Goal: Information Seeking & Learning: Check status

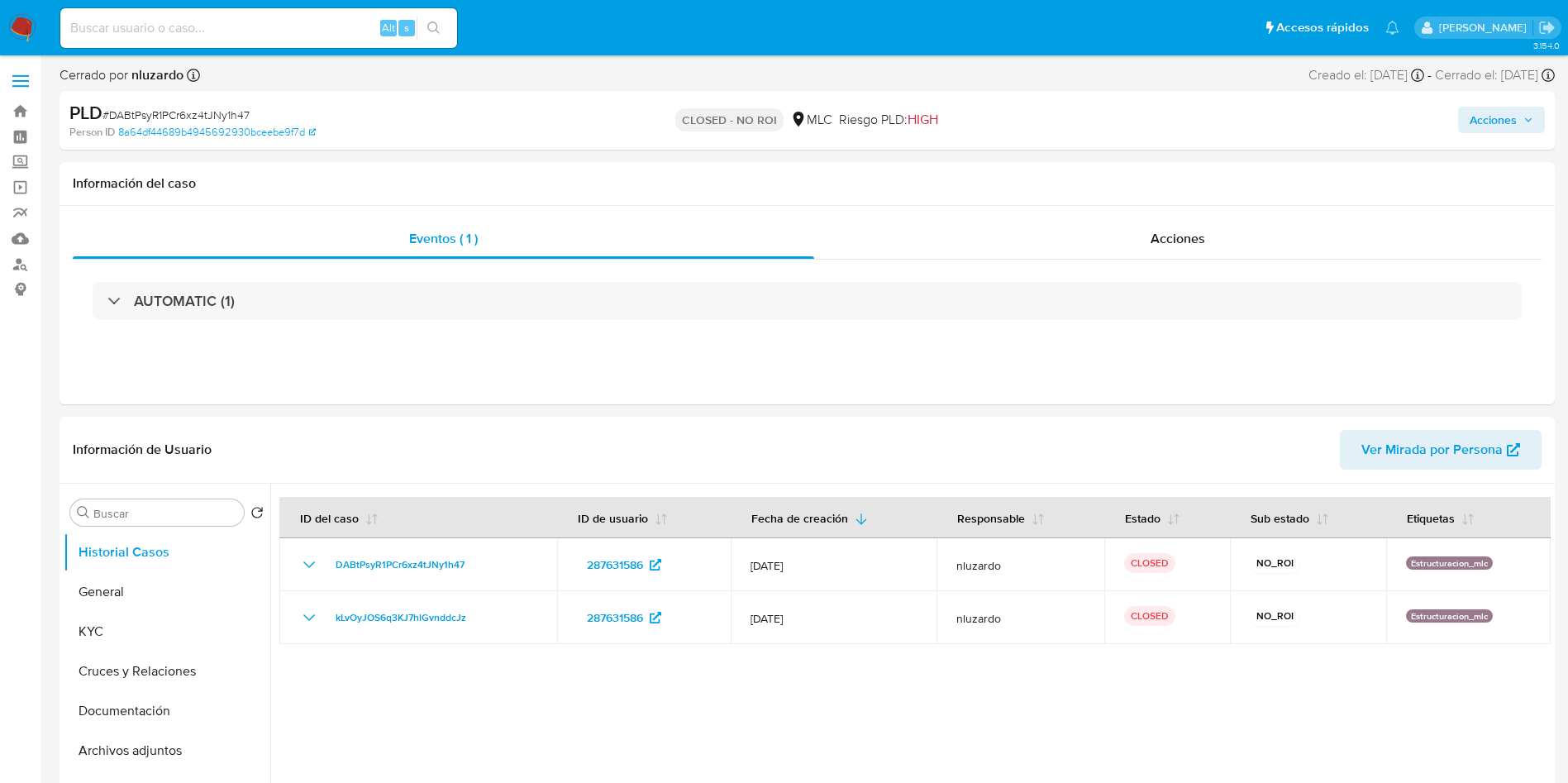
select select "10"
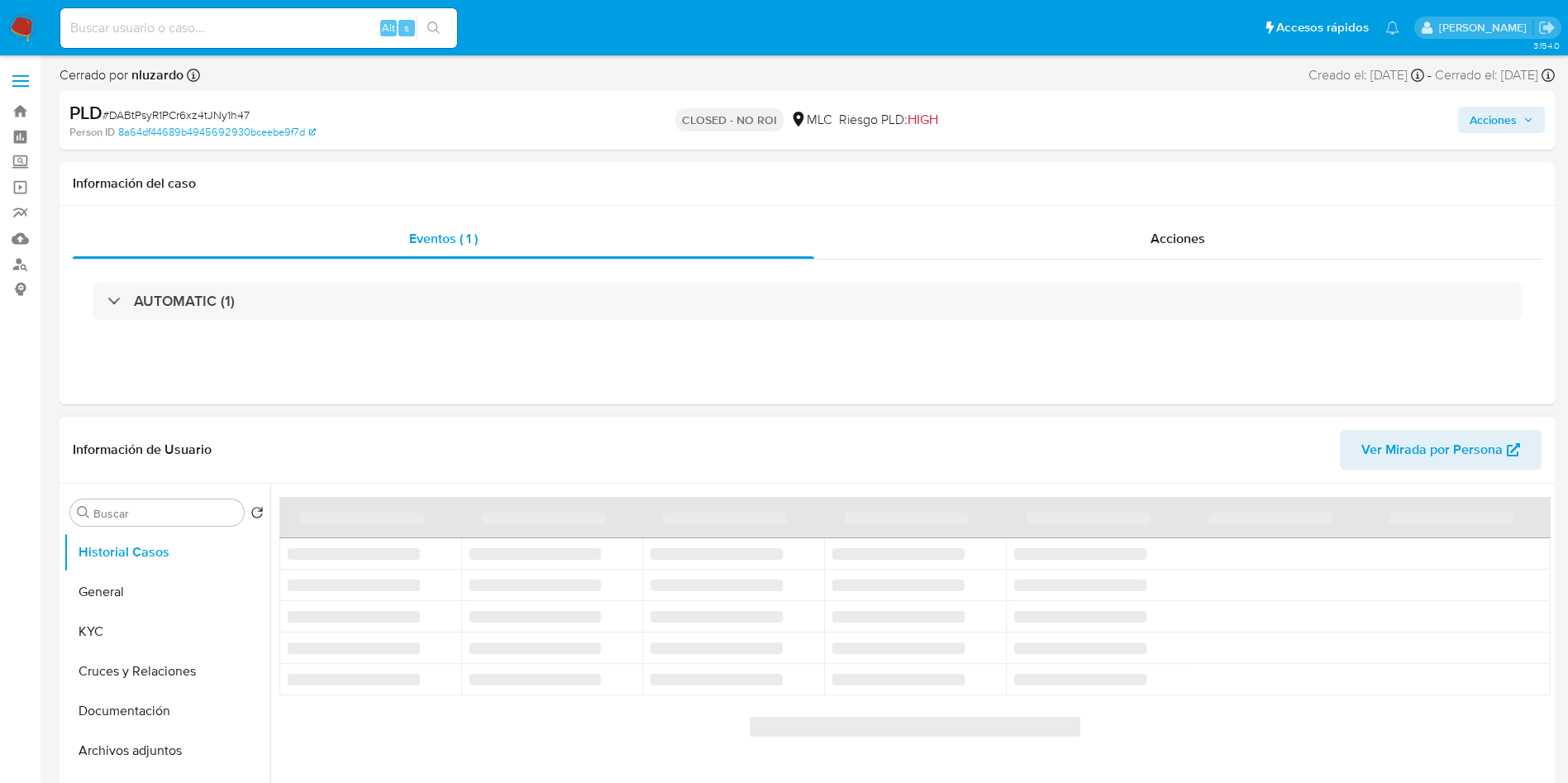
select select "10"
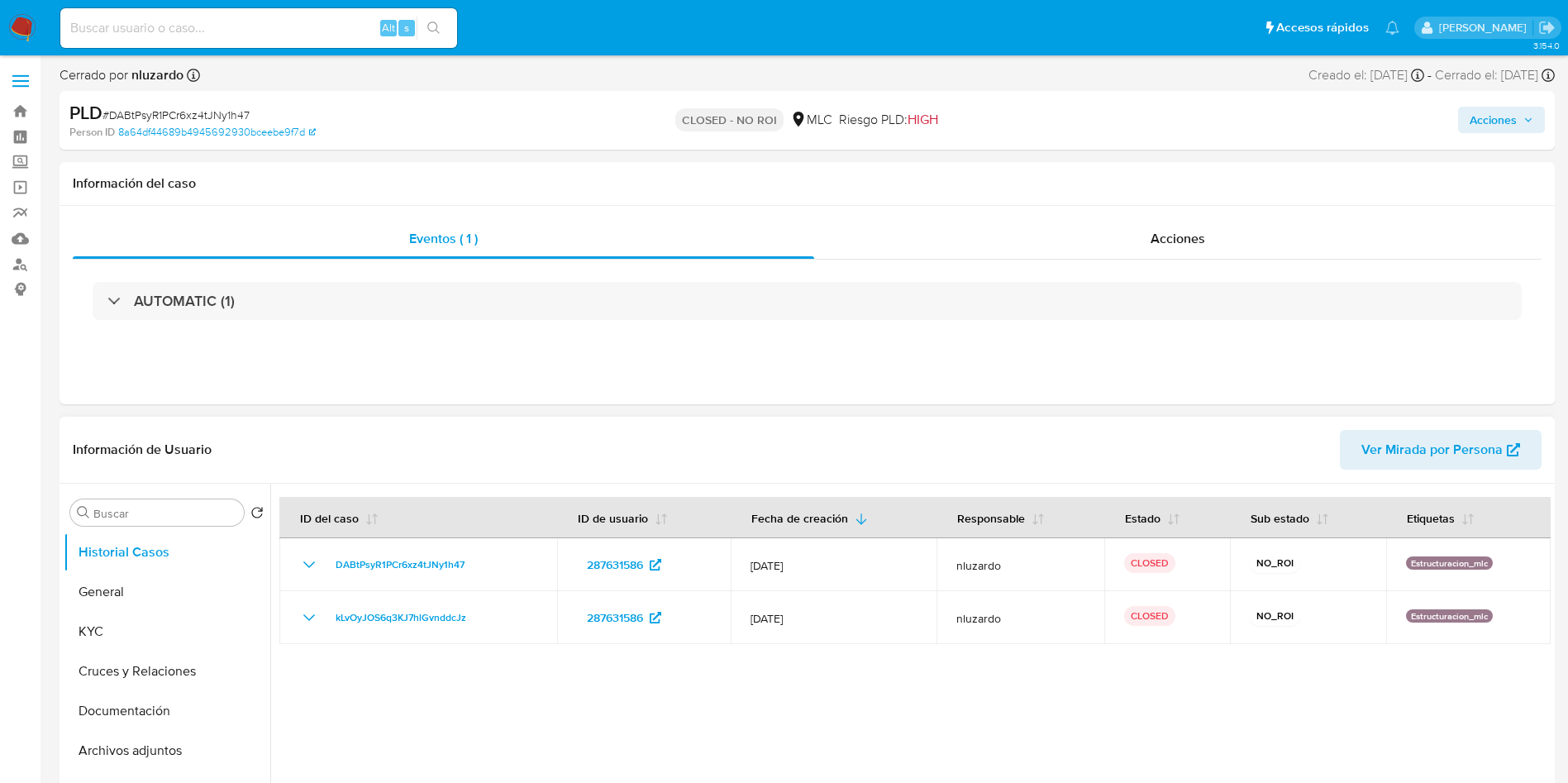
click at [870, 726] on div at bounding box center [911, 696] width 1280 height 423
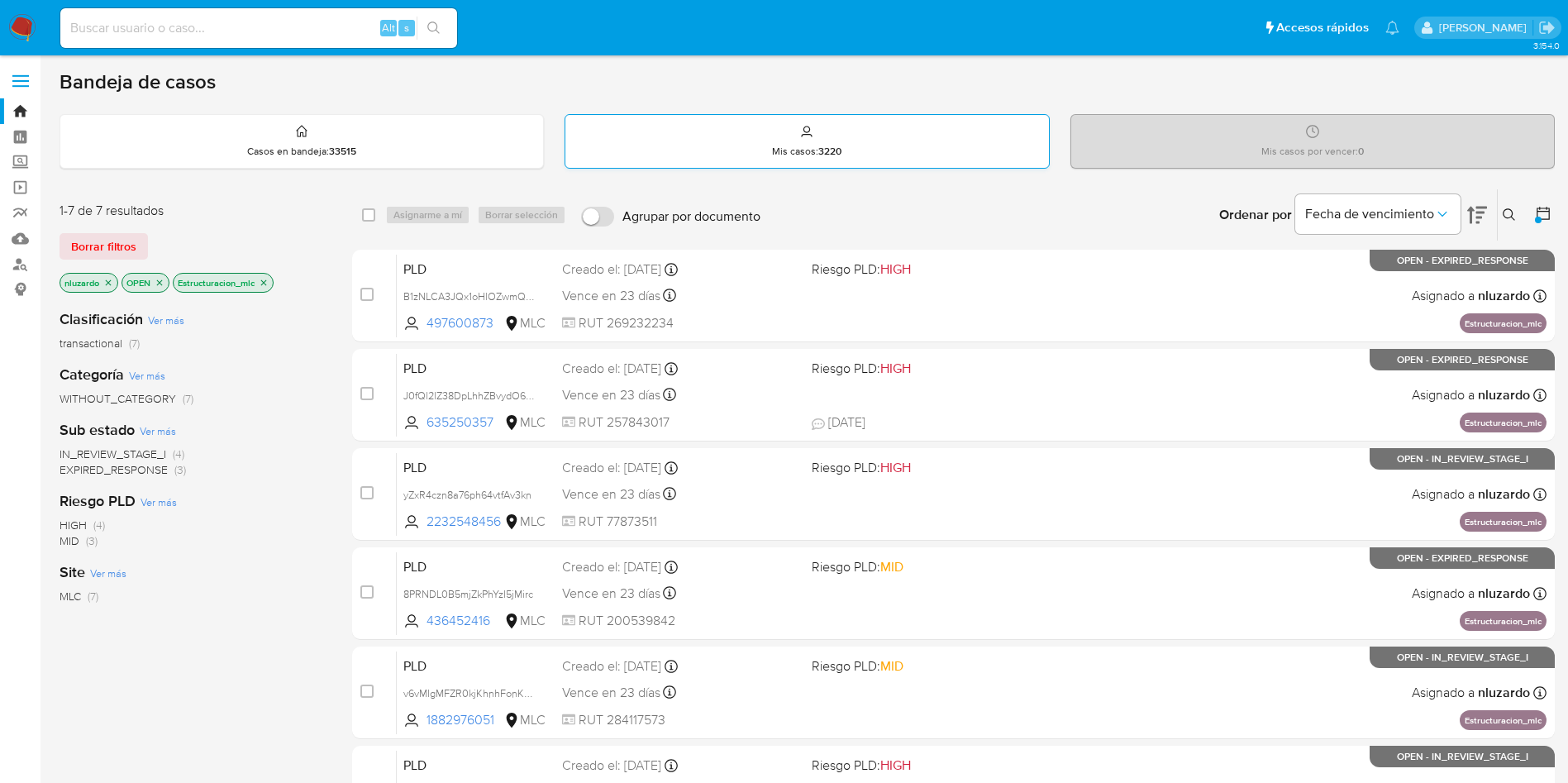
scroll to position [225, 0]
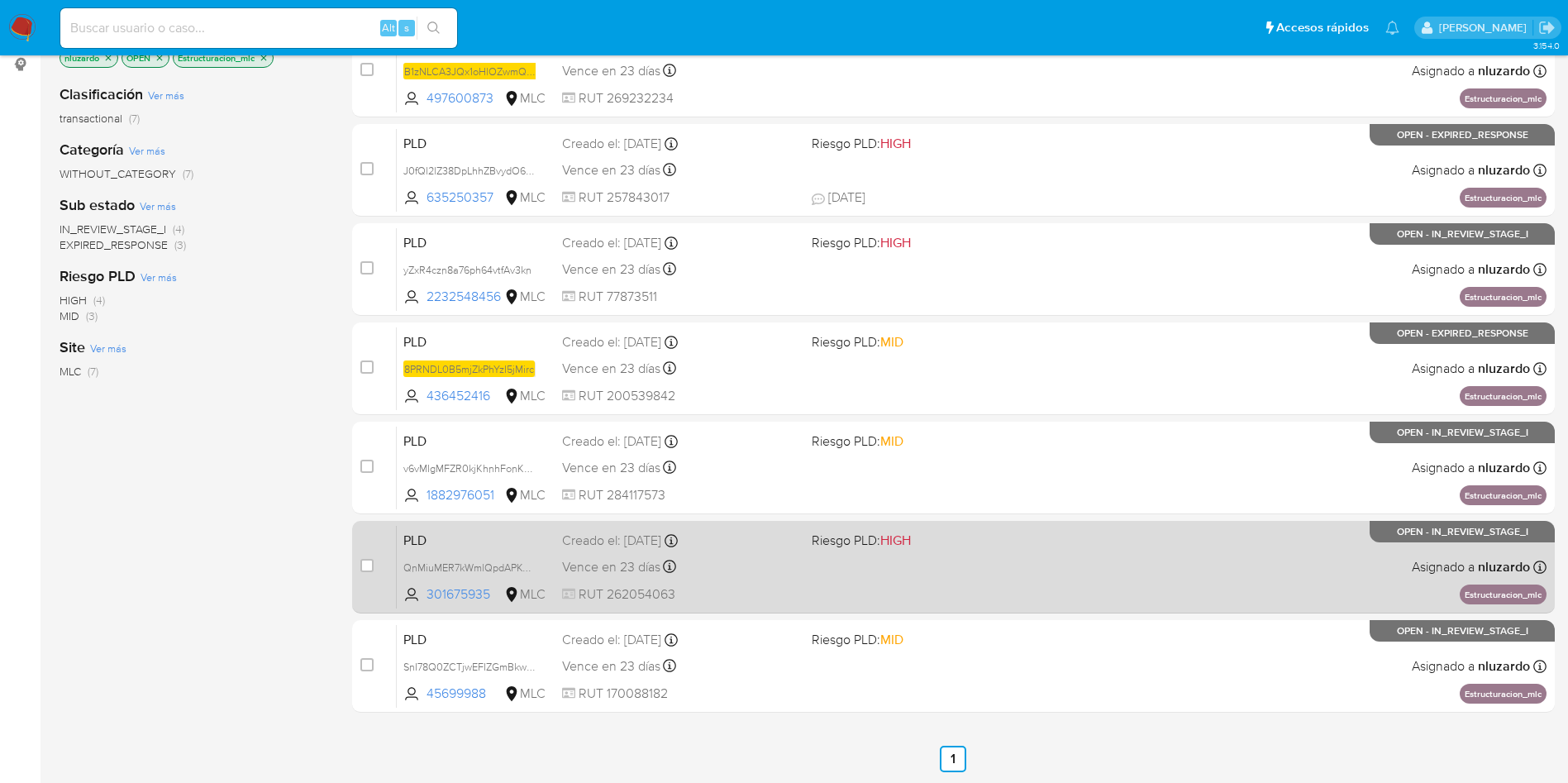
click at [926, 545] on span "Riesgo PLD: HIGH" at bounding box center [930, 540] width 236 height 22
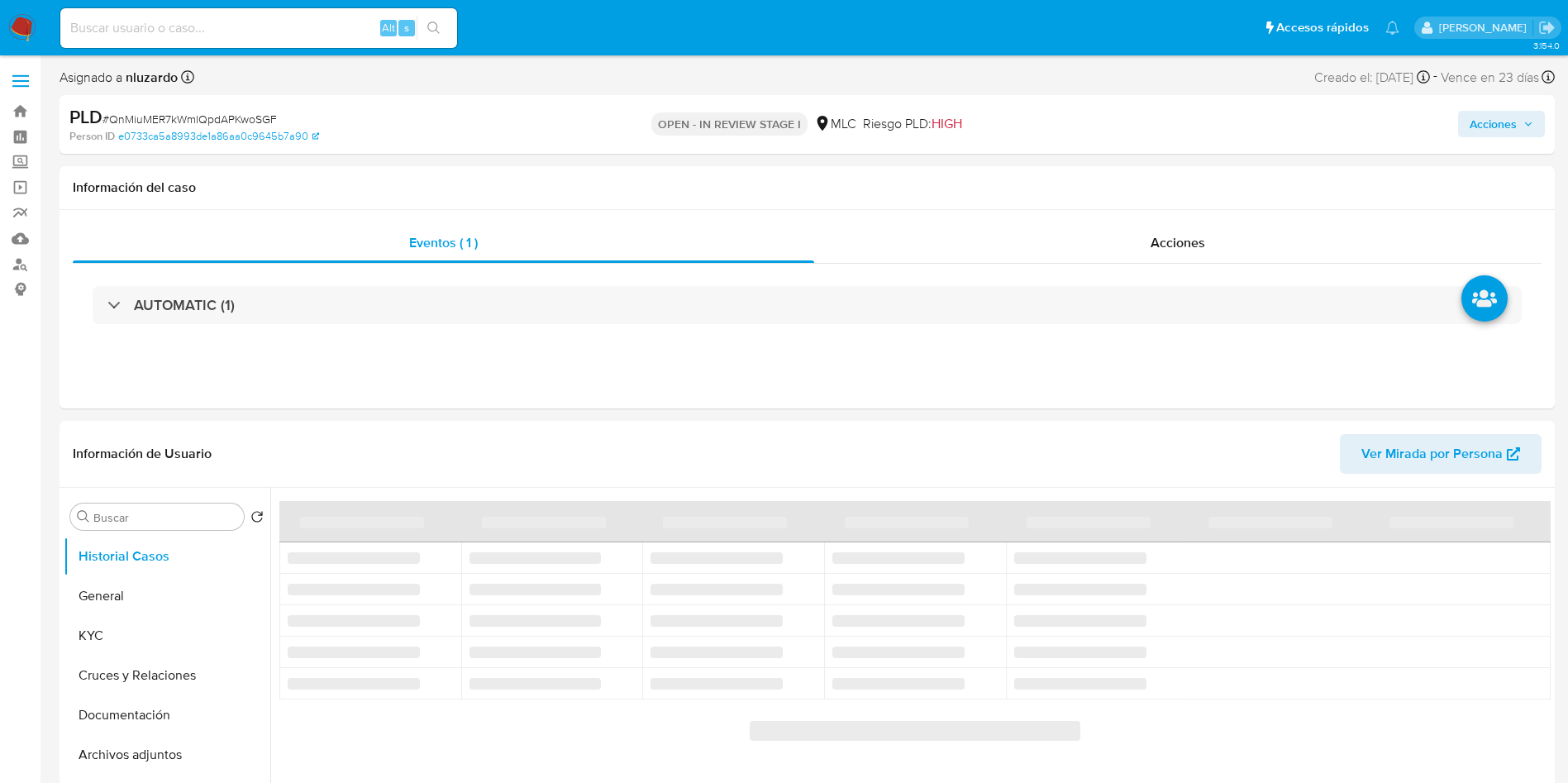
select select "10"
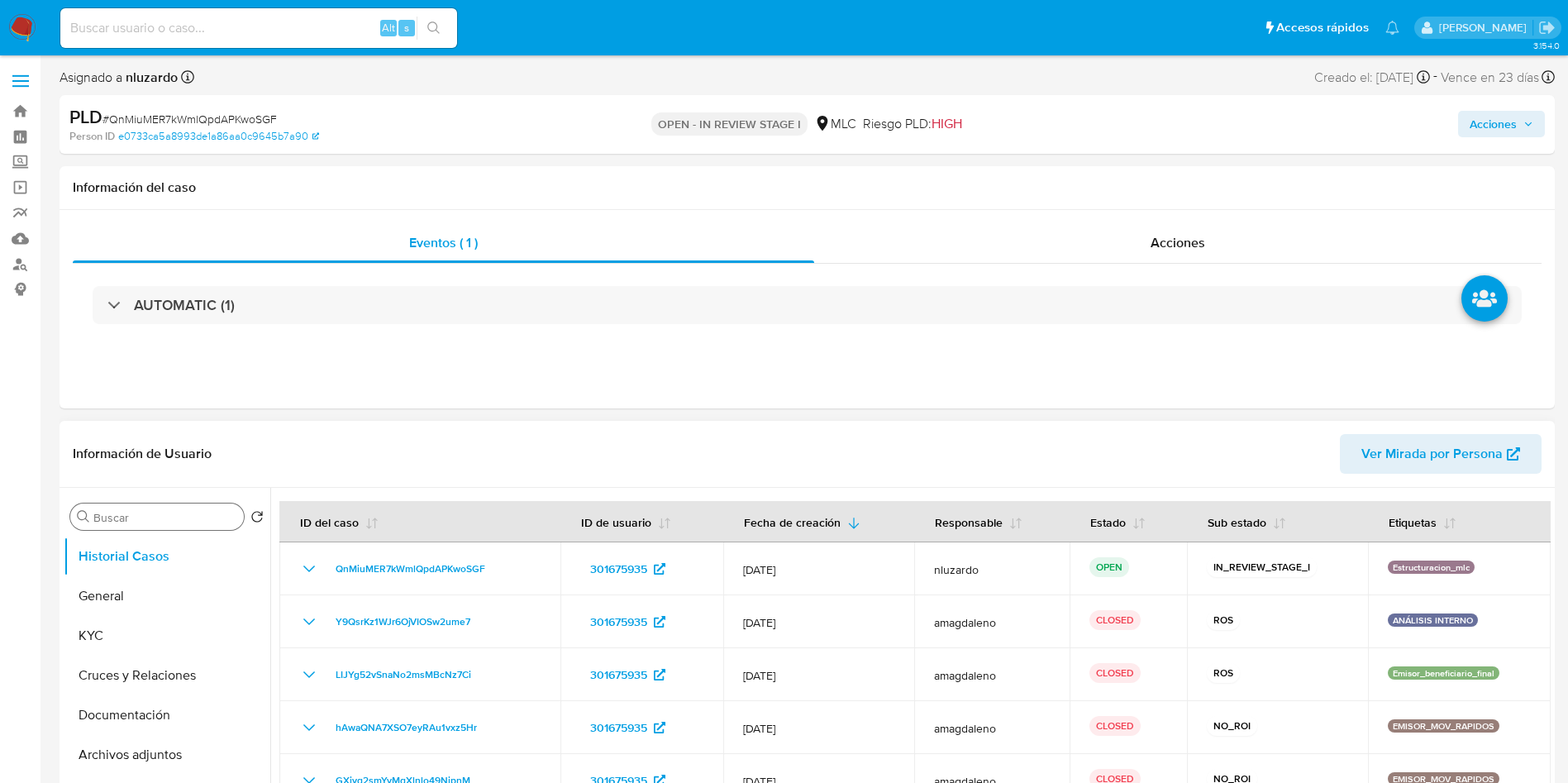
click at [165, 514] on input "Buscar" at bounding box center [165, 518] width 143 height 15
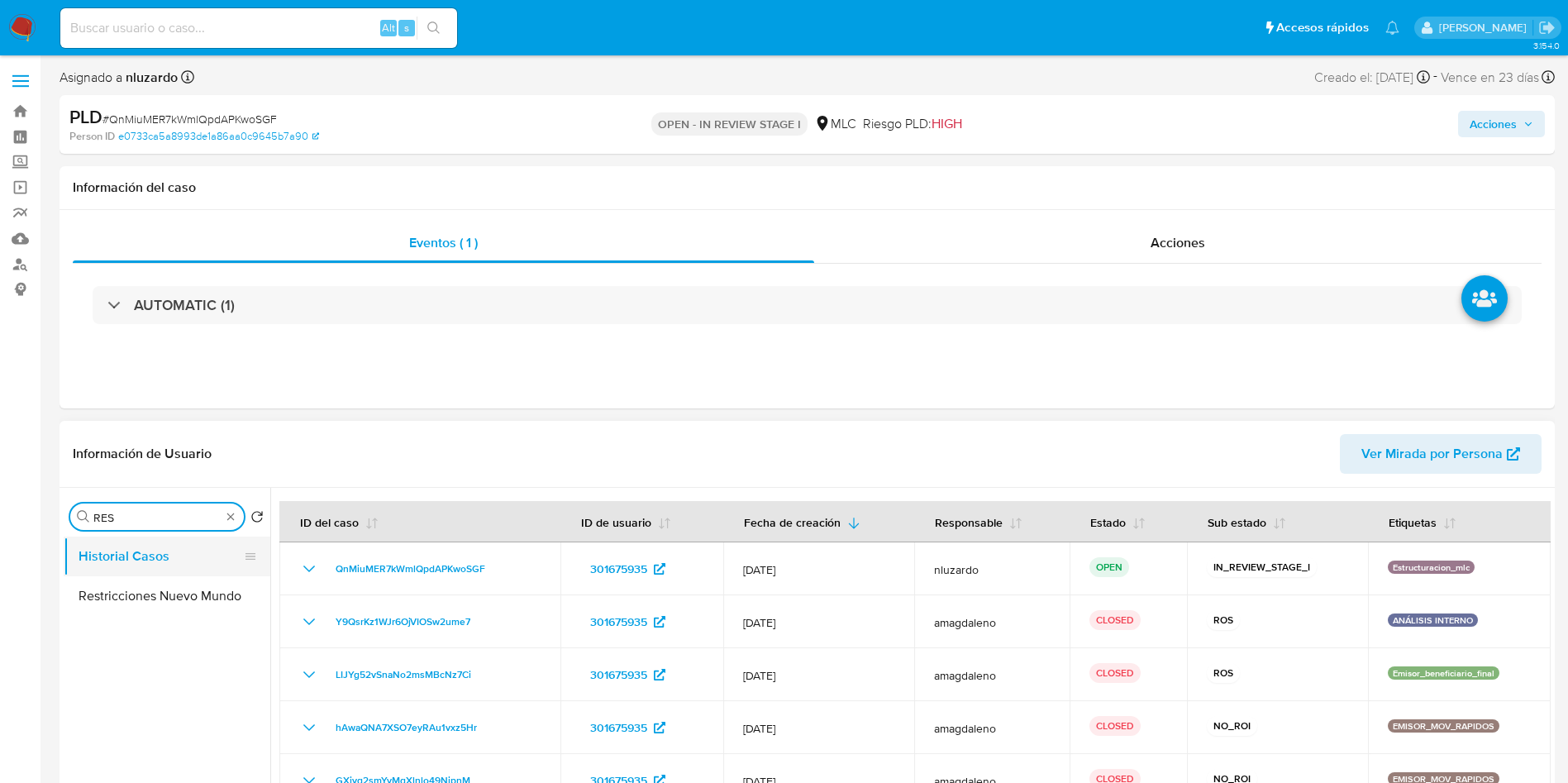
type input "RES"
click at [133, 521] on button "Historial Casos" at bounding box center [160, 557] width 193 height 40
click at [145, 521] on button "Restricciones Nuevo Mundo" at bounding box center [160, 597] width 193 height 40
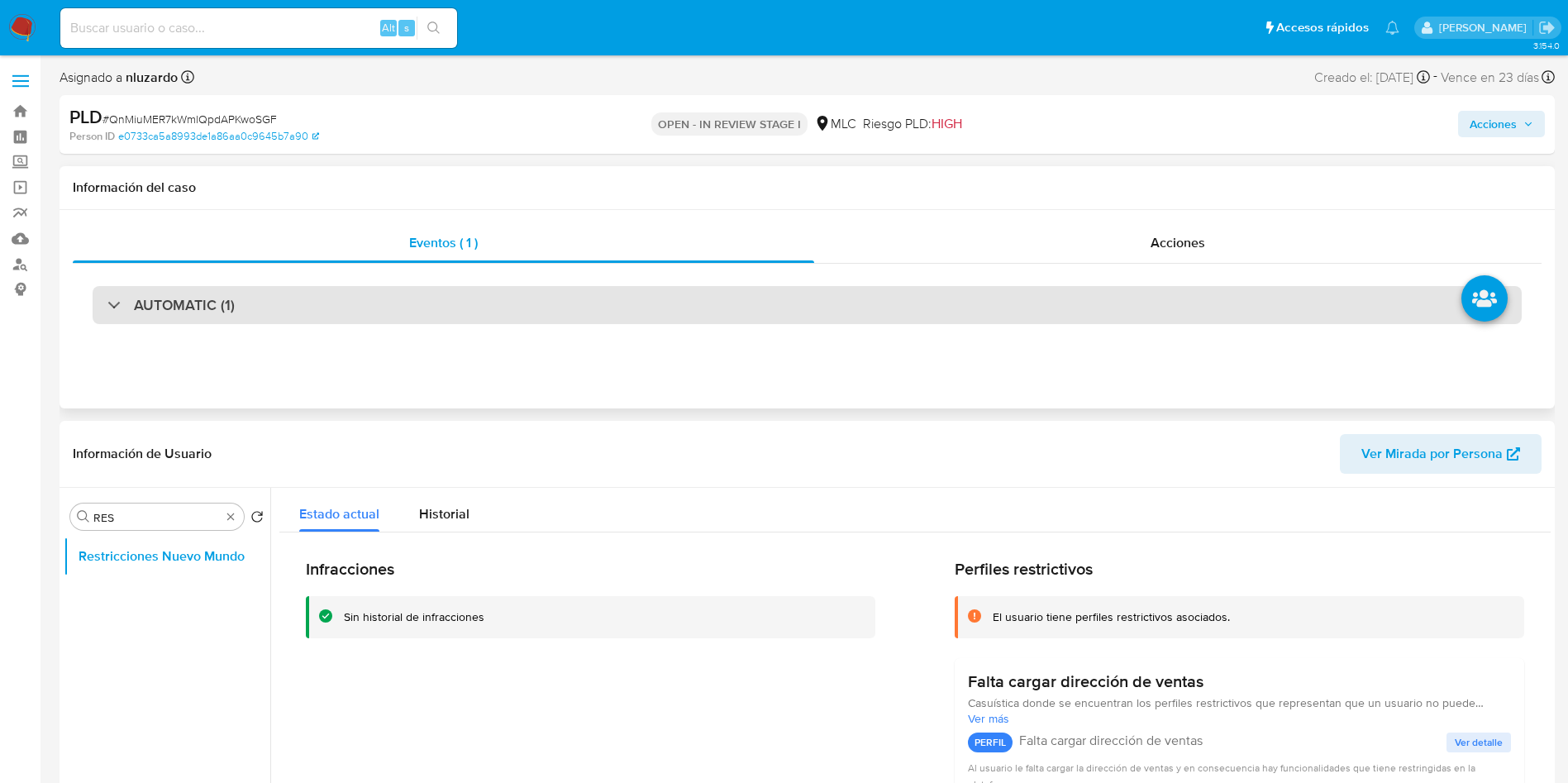
click at [199, 322] on div "AUTOMATIC (1)" at bounding box center [807, 305] width 1429 height 38
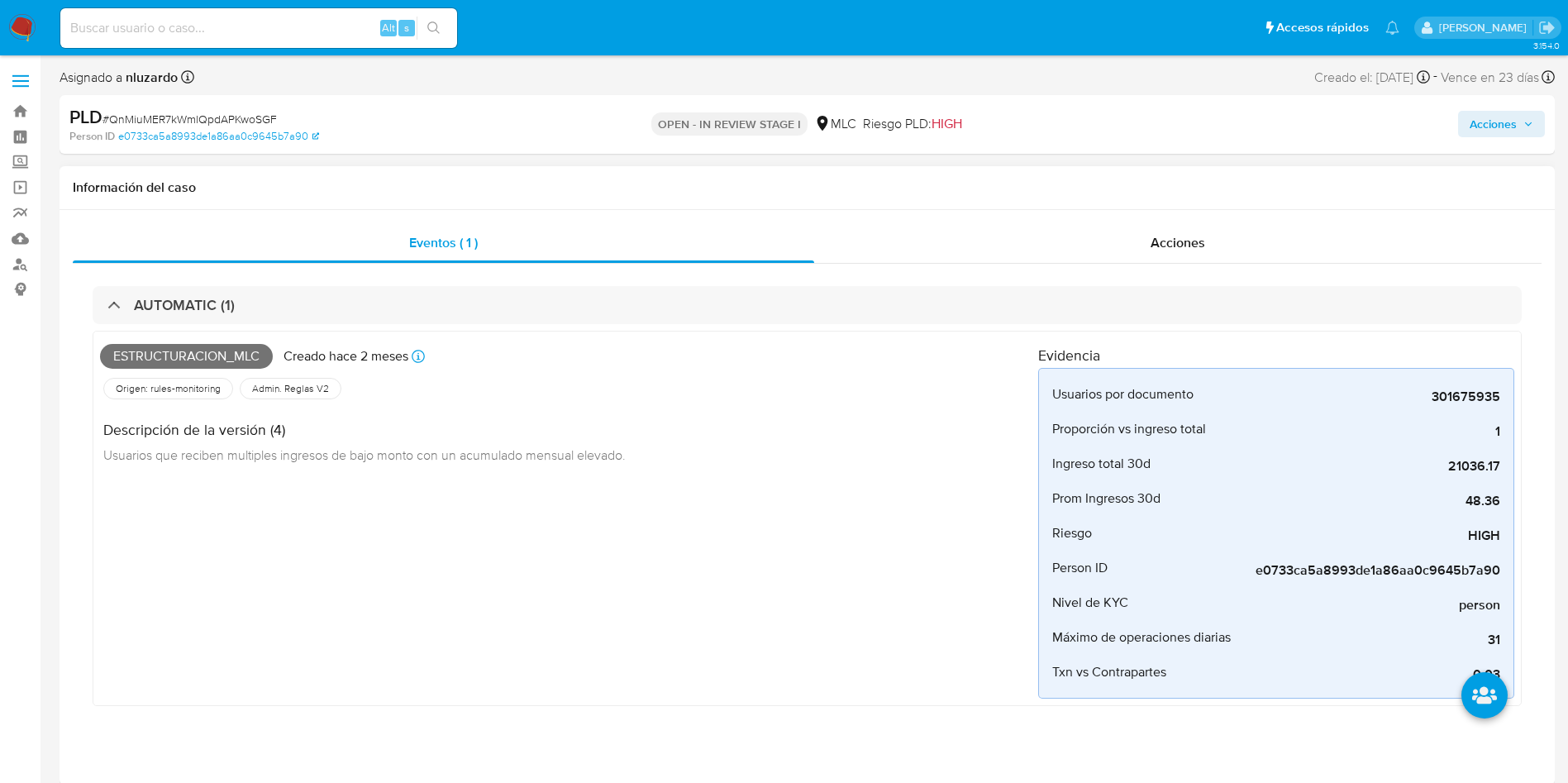
click at [207, 352] on span "Estructuracion_mlc" at bounding box center [186, 356] width 173 height 25
click at [221, 350] on span "Estructuracion_mlc" at bounding box center [186, 356] width 173 height 25
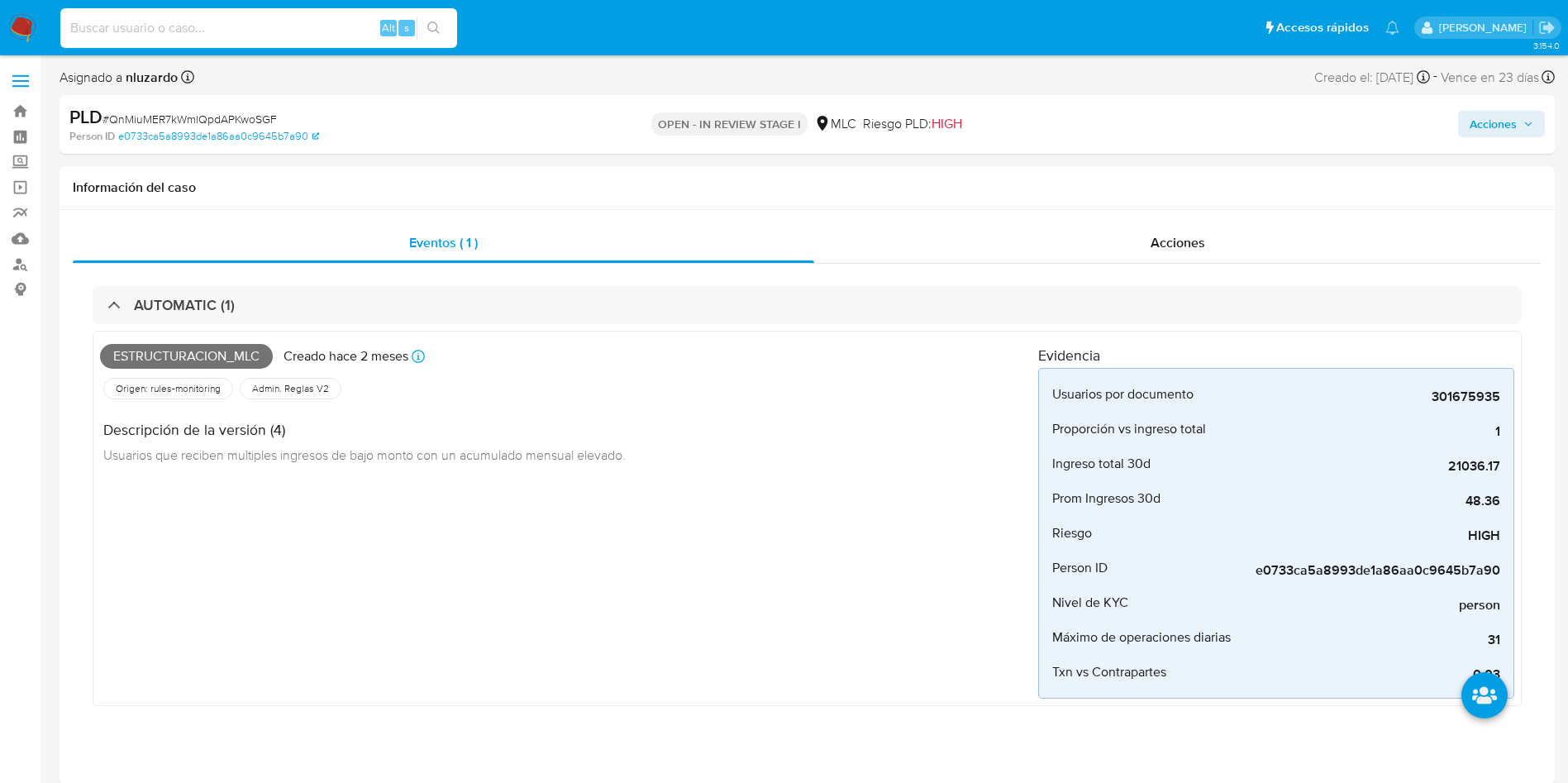
click at [318, 21] on input at bounding box center [258, 28] width 397 height 22
type input "18/08/2025"
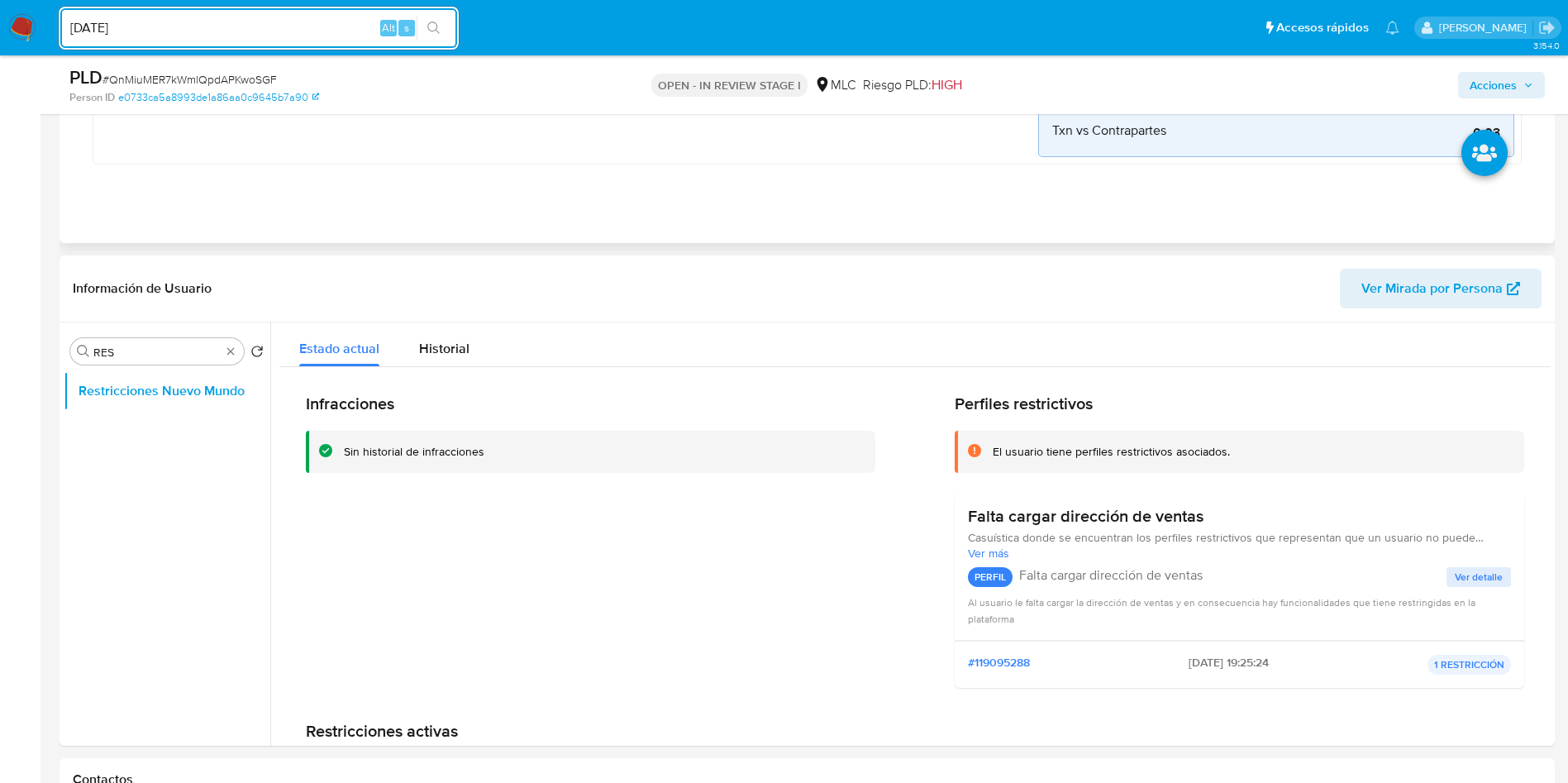
scroll to position [489, 0]
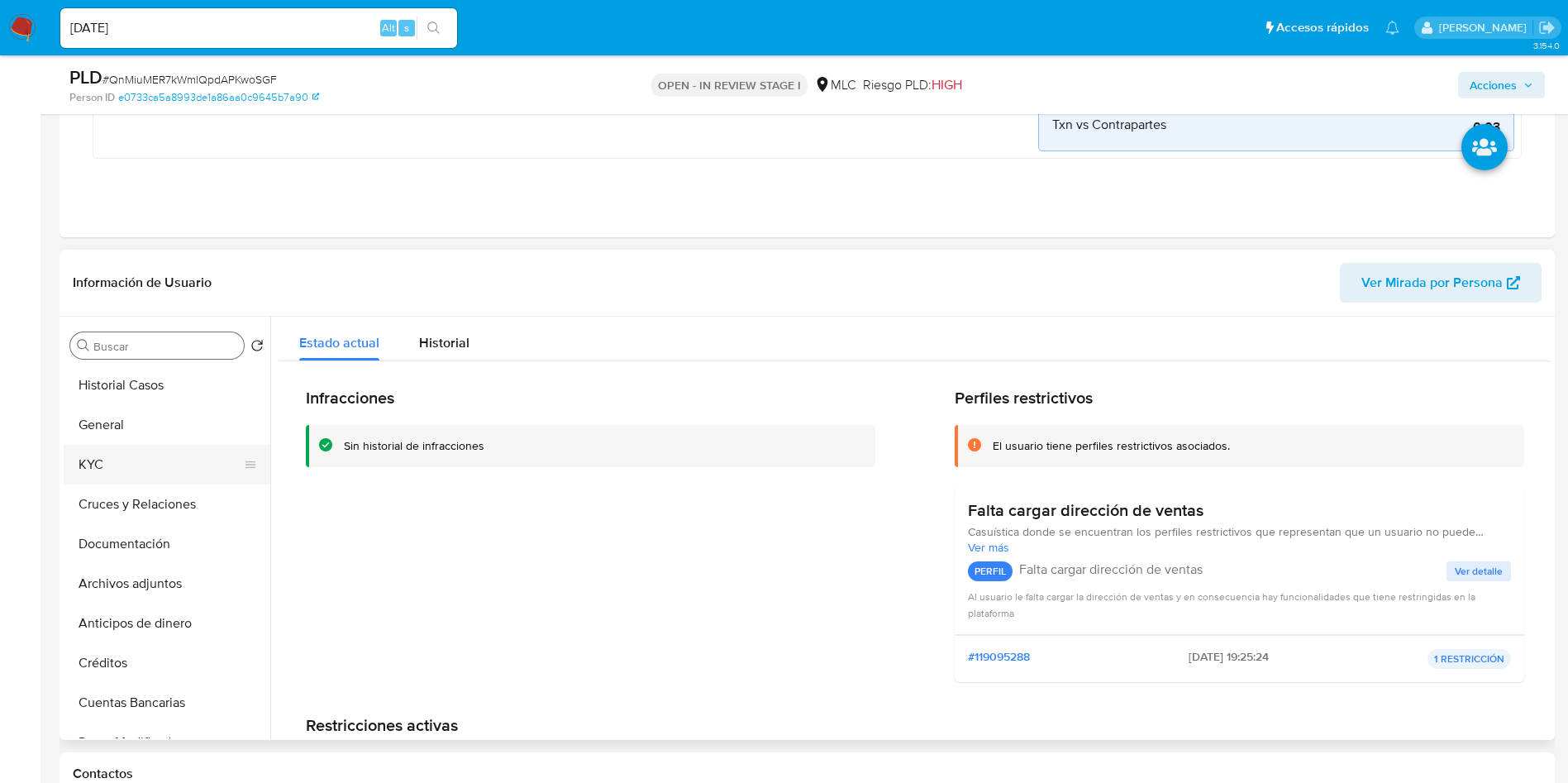
click at [142, 461] on button "KYC" at bounding box center [160, 465] width 193 height 40
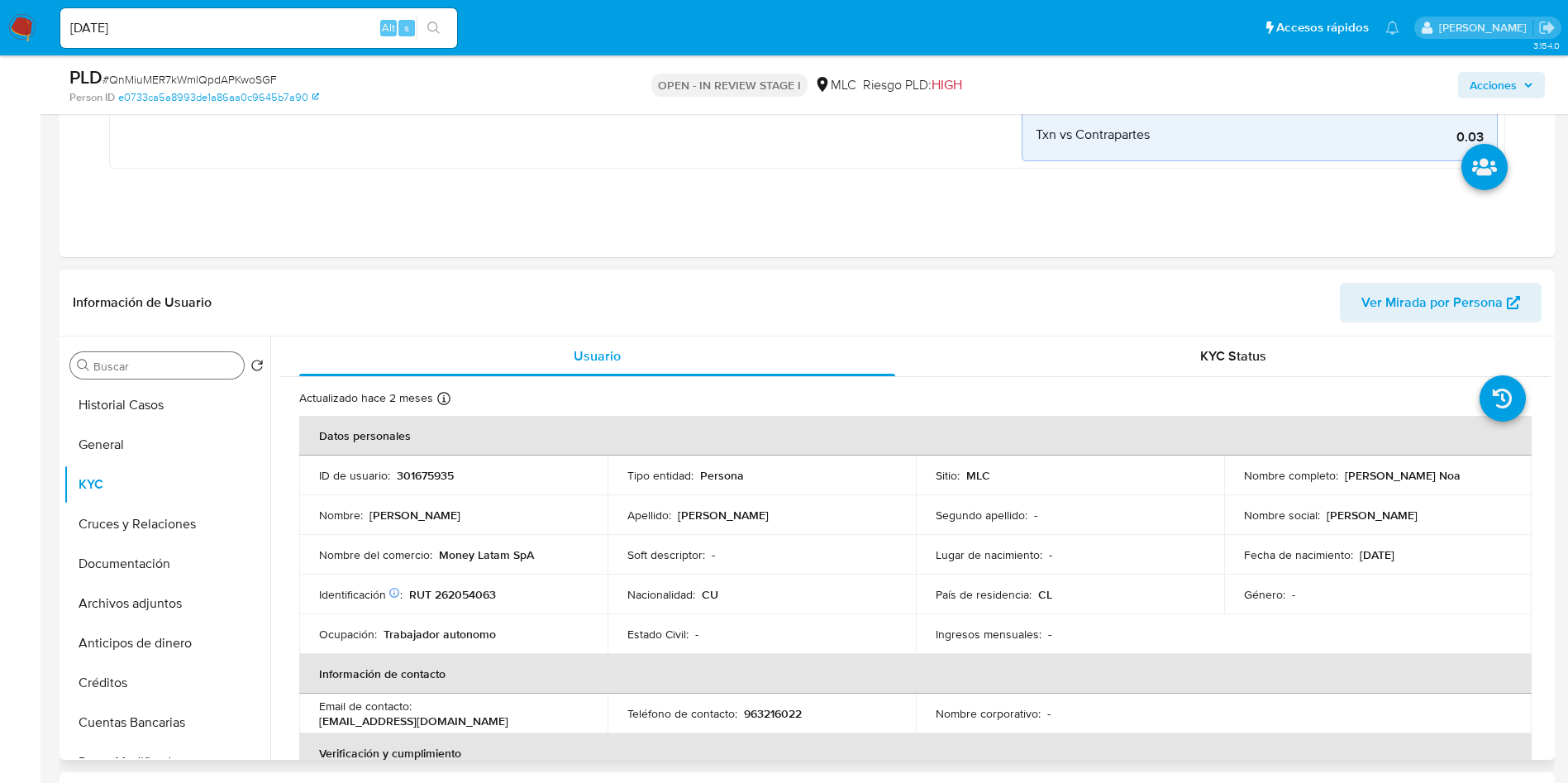
click at [1057, 471] on p "Rodney Hernandez Noa" at bounding box center [1402, 475] width 115 height 15
click at [1057, 484] on td "Nombre completo : Rodney Hernandez Noa" at bounding box center [1378, 476] width 309 height 40
copy p "Rodney Hernandez Noa"
click at [461, 521] on p "RUT 262054063" at bounding box center [453, 594] width 87 height 15
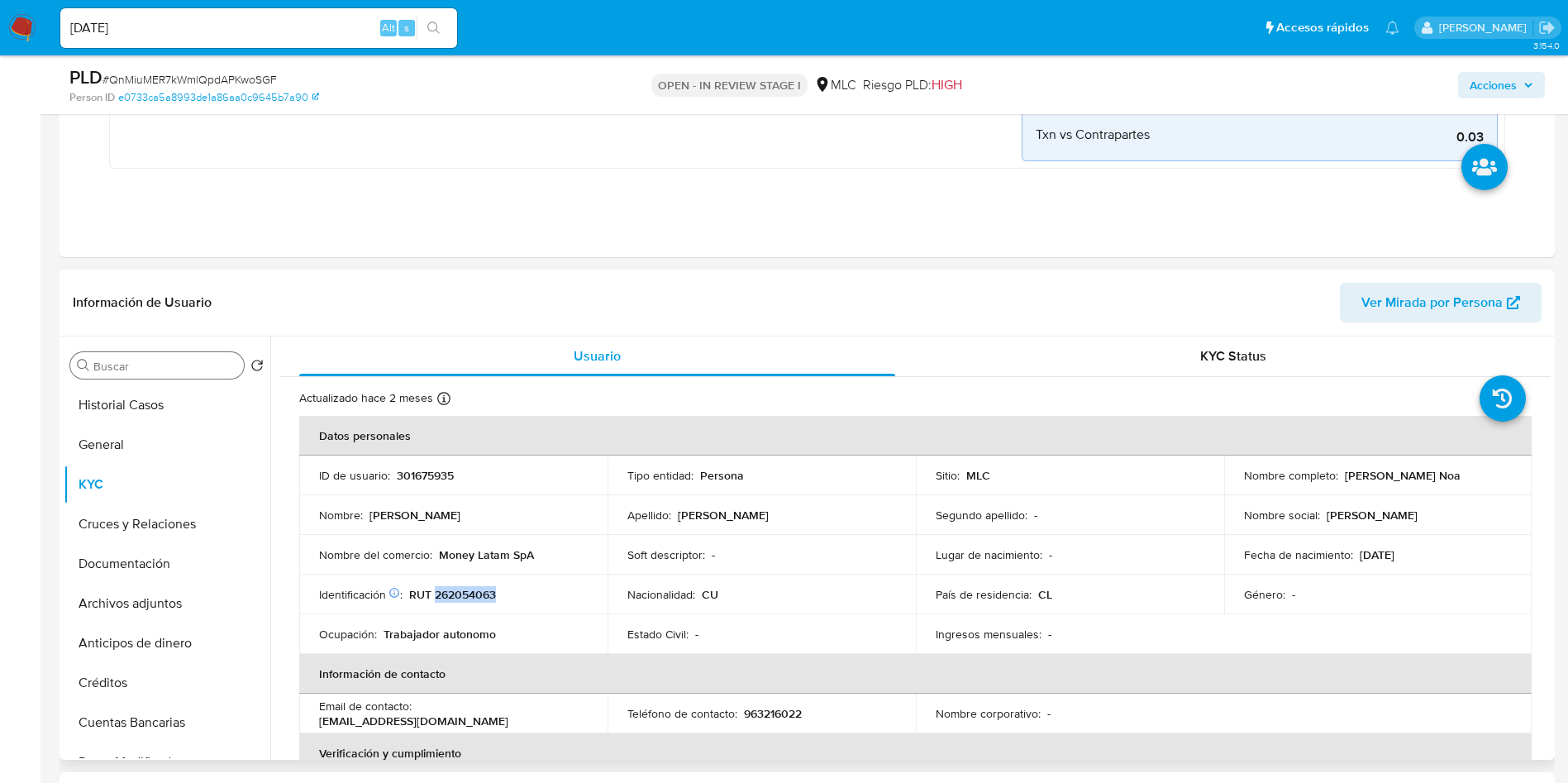
click at [461, 521] on p "RUT 262054063" at bounding box center [453, 594] width 87 height 15
copy p "262054063"
click at [447, 521] on p "Money Latam SpA" at bounding box center [486, 555] width 95 height 15
click at [528, 521] on p "Money Latam SpA" at bounding box center [486, 555] width 95 height 15
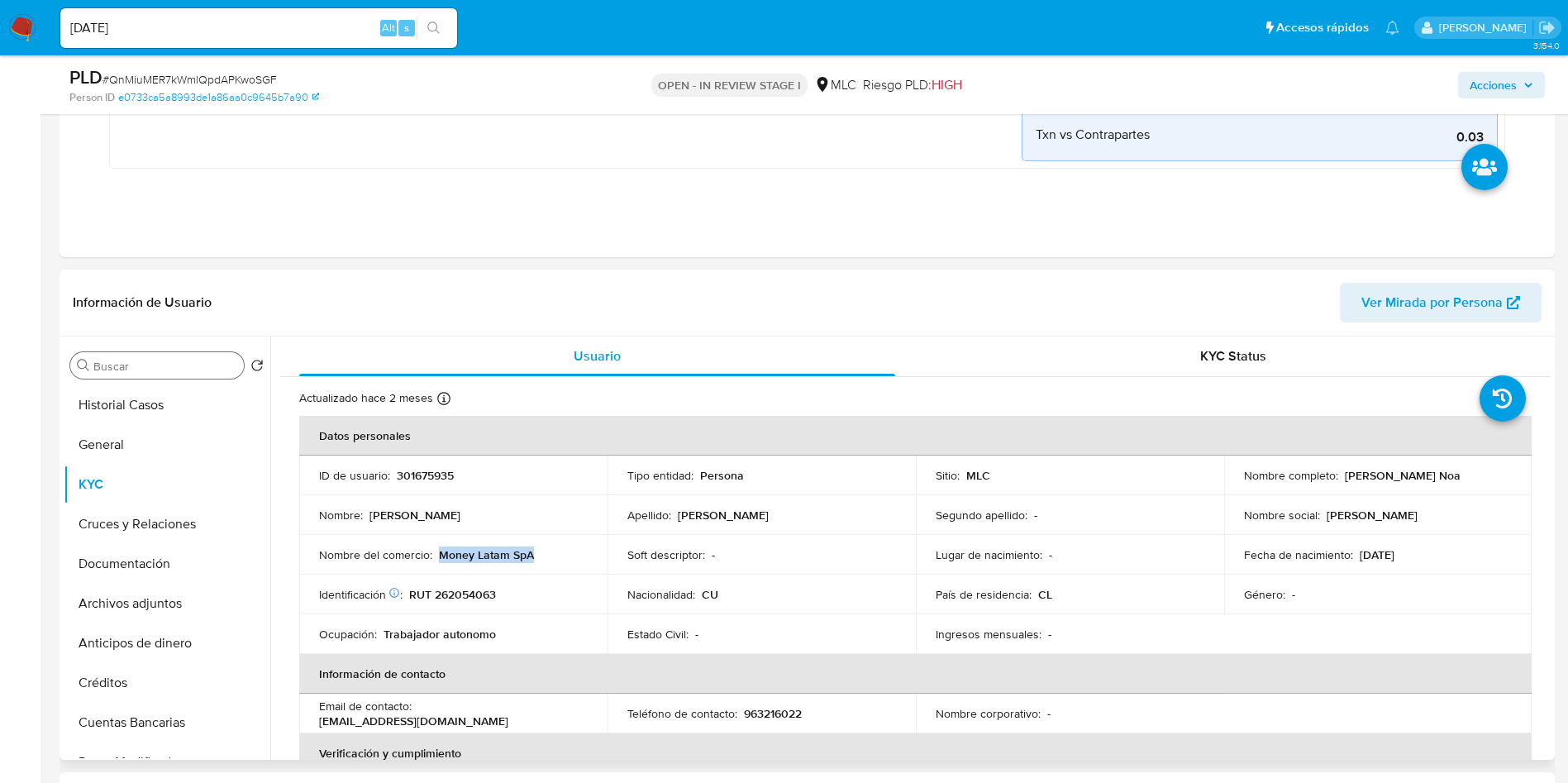
copy p "Money Latam SpA"
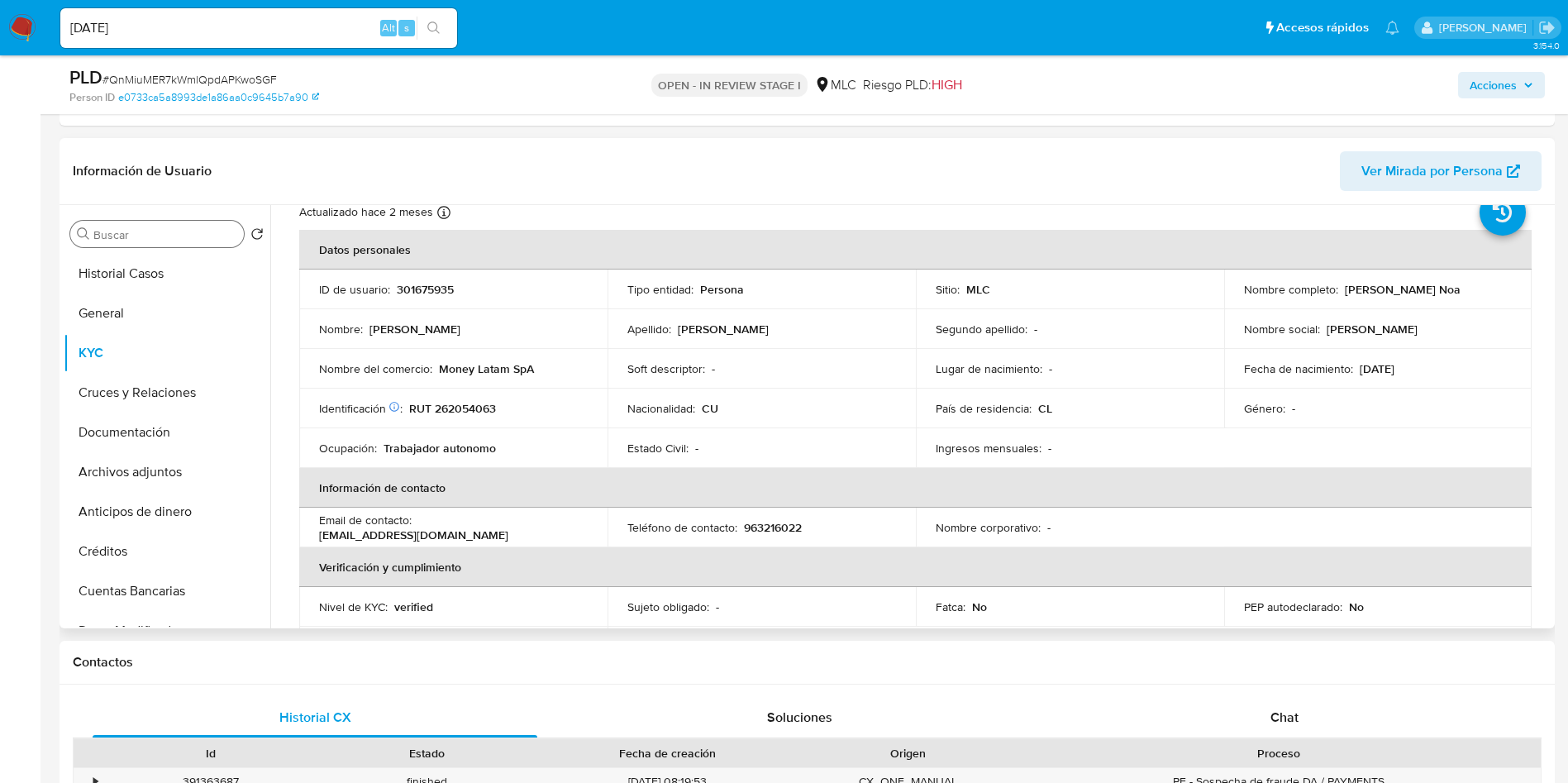
scroll to position [65, 0]
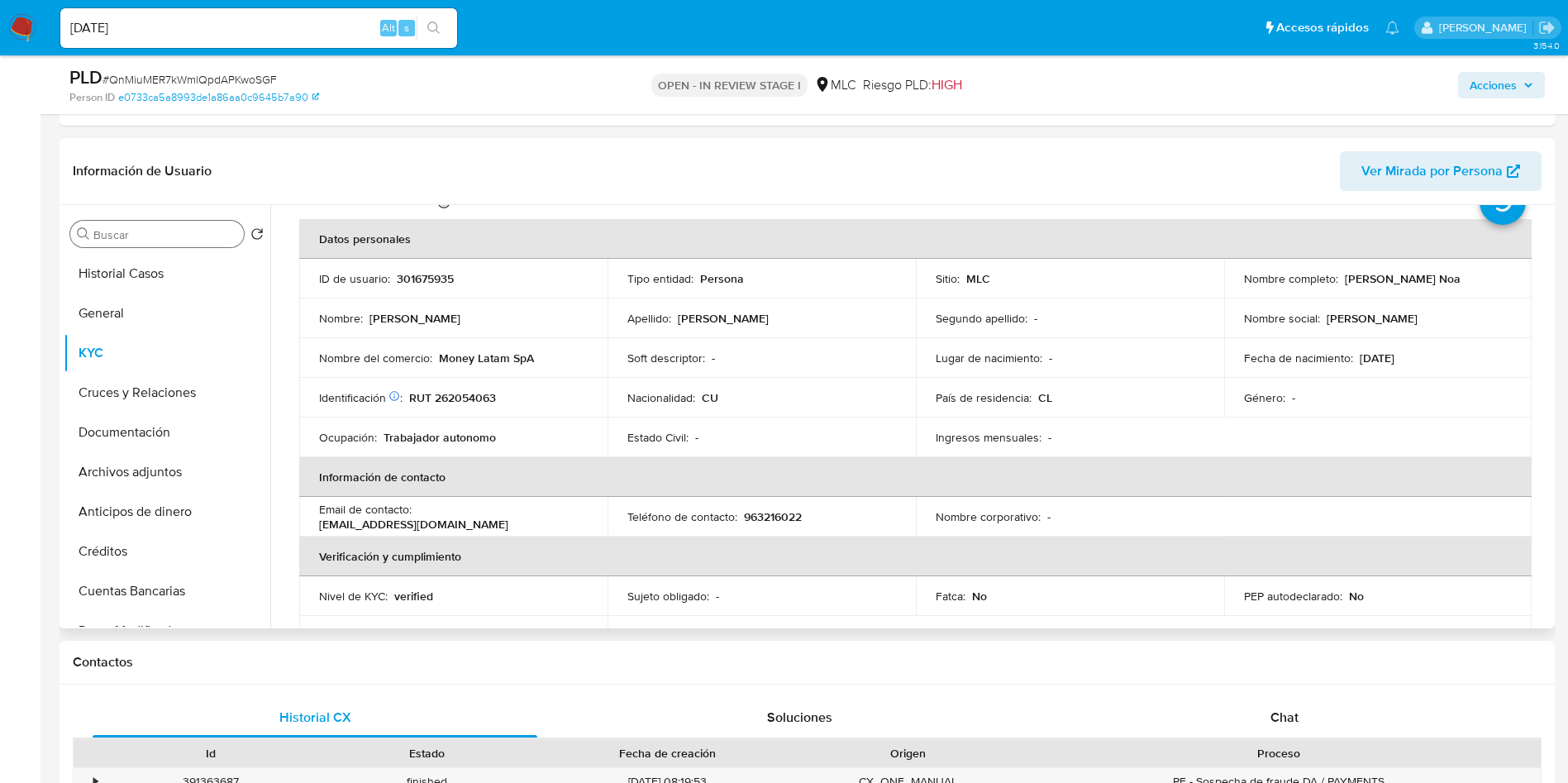
click at [439, 269] on td "ID de usuario : 301675935" at bounding box center [454, 279] width 309 height 40
copy p "301675935"
click at [189, 239] on input "Buscar" at bounding box center [165, 234] width 143 height 15
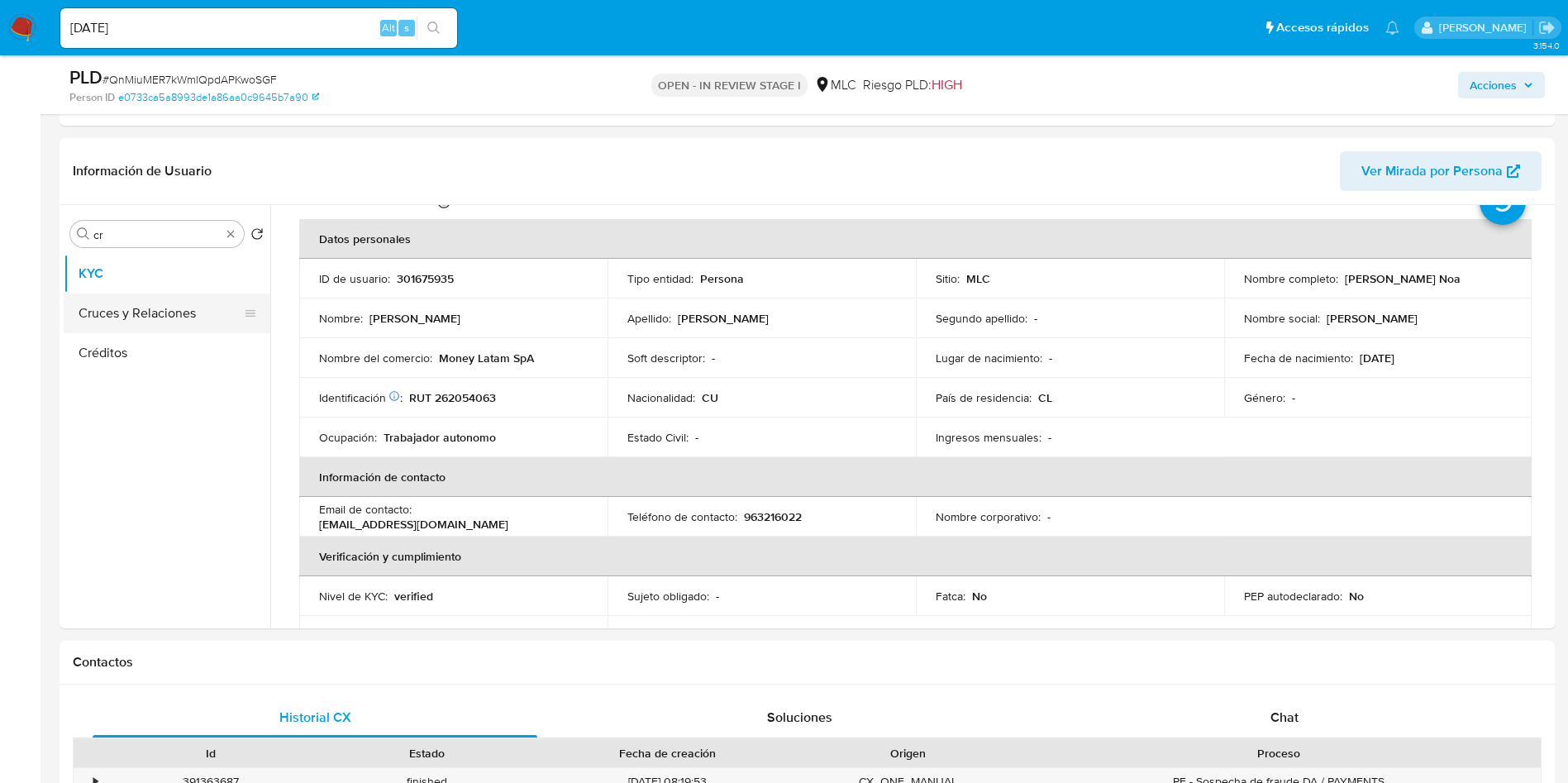
click at [149, 302] on button "Cruces y Relaciones" at bounding box center [160, 313] width 193 height 40
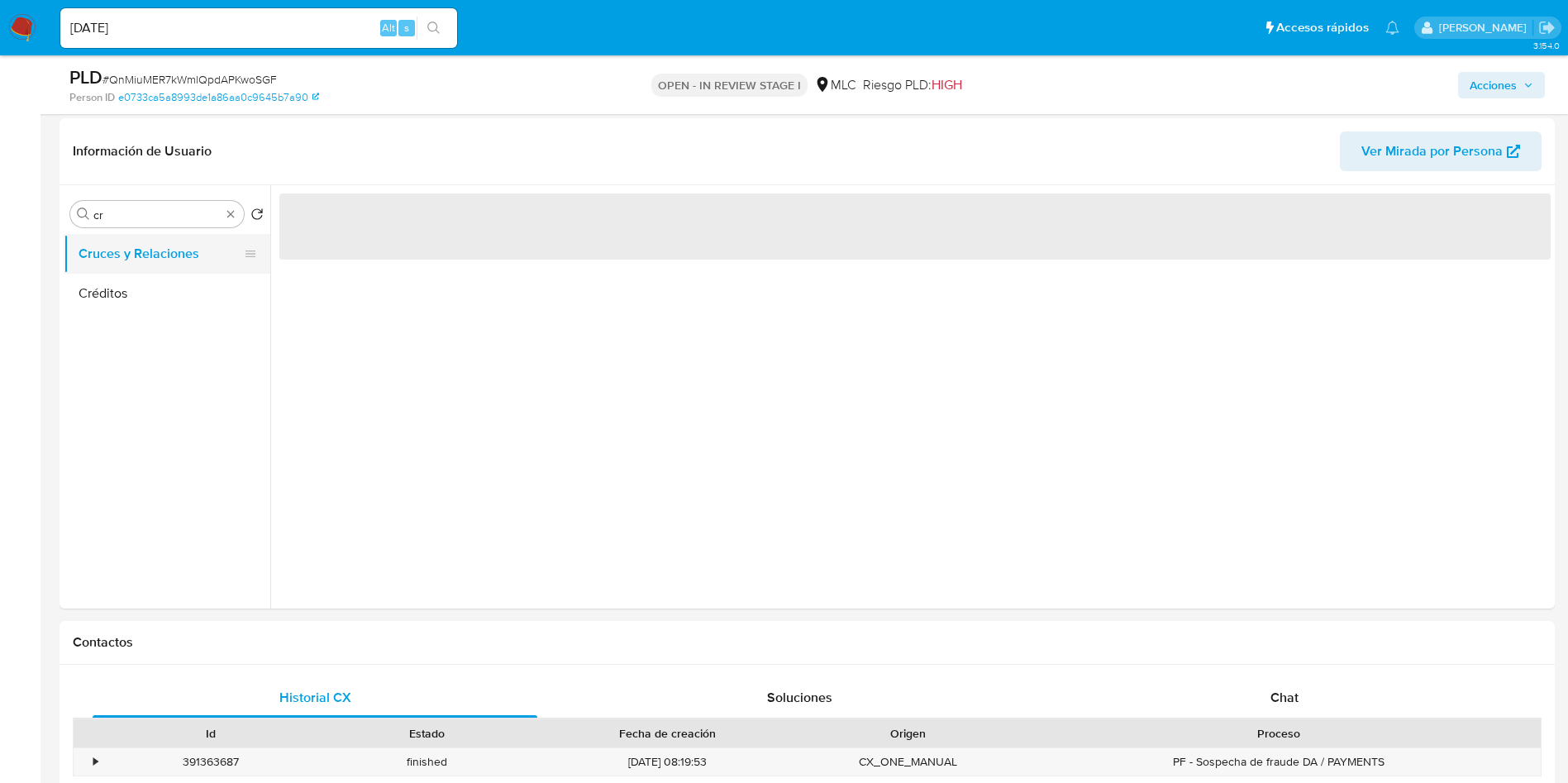
scroll to position [0, 0]
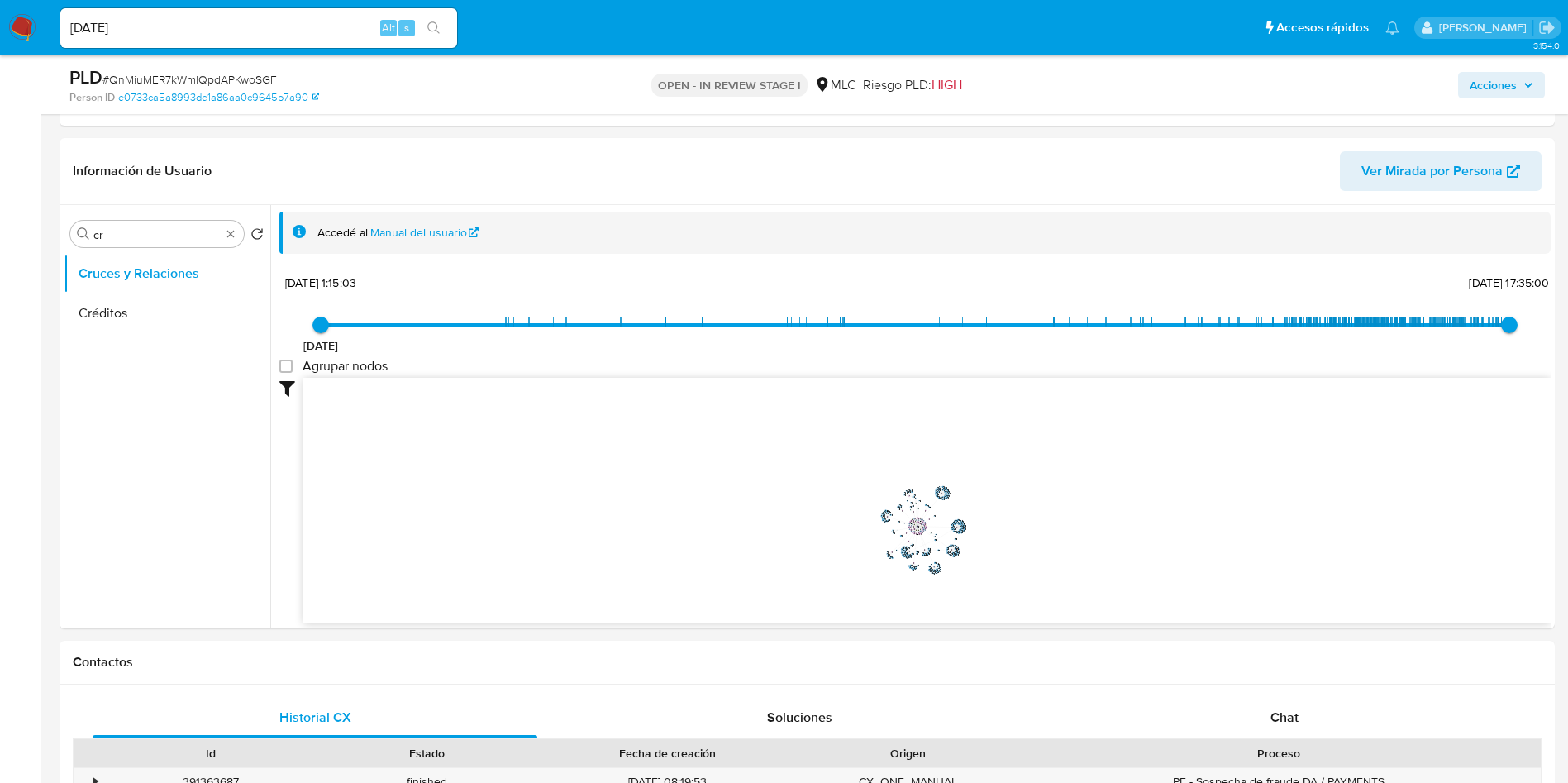
drag, startPoint x: 964, startPoint y: 549, endPoint x: 919, endPoint y: 525, distance: 51.0
click at [920, 521] on icon "phone-75735110f69465464150291ddf7b2485  user-301675935  301675935 person-e073…" at bounding box center [927, 498] width 1247 height 240
drag, startPoint x: 932, startPoint y: 511, endPoint x: 929, endPoint y: 538, distance: 27.2
click at [928, 502] on icon "phone-75735110f69465464150291ddf7b2485  user-301675935  301675935 person-e073…" at bounding box center [927, 498] width 1247 height 240
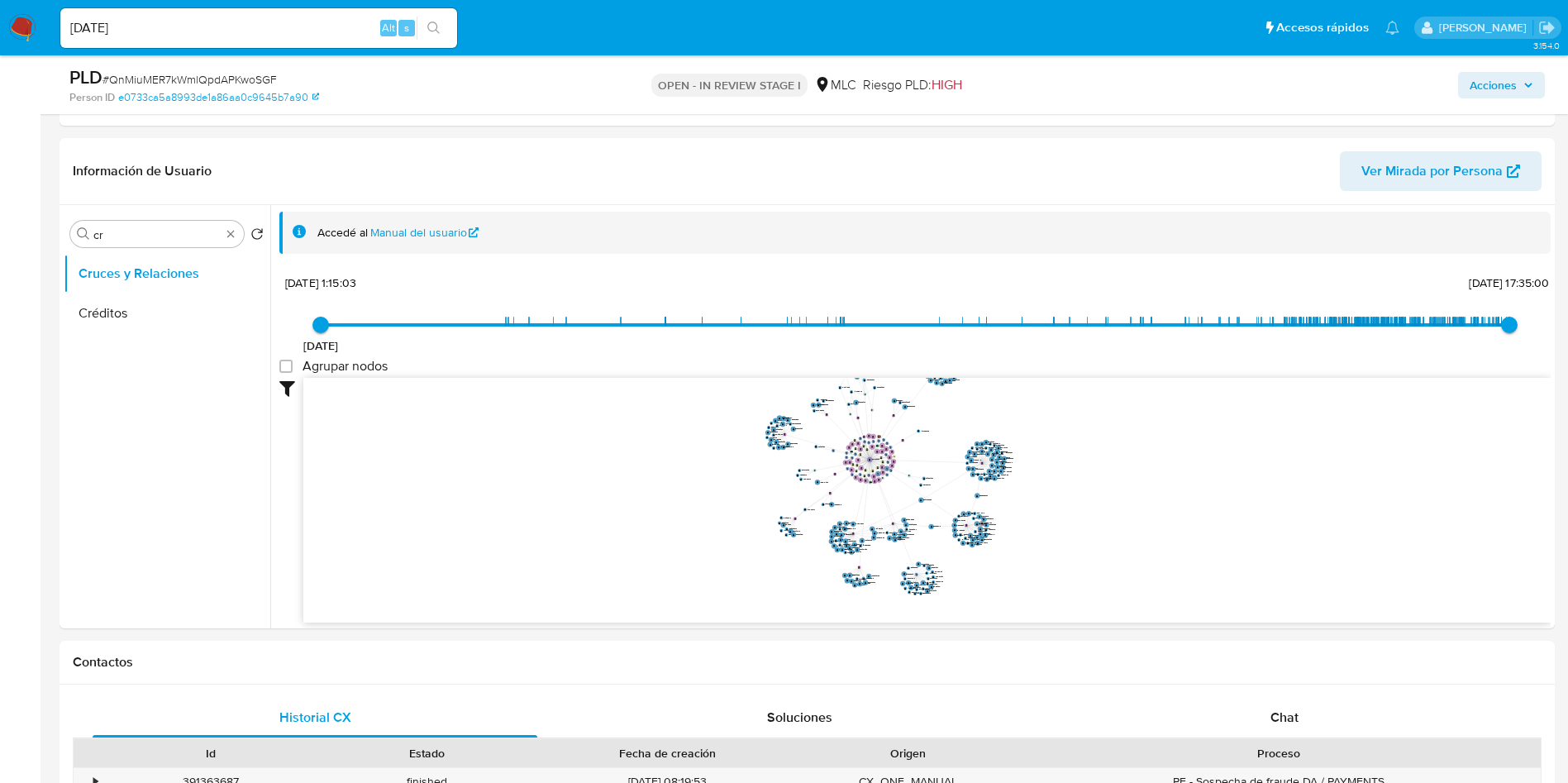
drag, startPoint x: 952, startPoint y: 581, endPoint x: 1049, endPoint y: 570, distance: 97.6
click at [1053, 521] on icon "phone-75735110f69465464150291ddf7b2485  user-301675935  301675935 person-e073…" at bounding box center [927, 498] width 1247 height 240
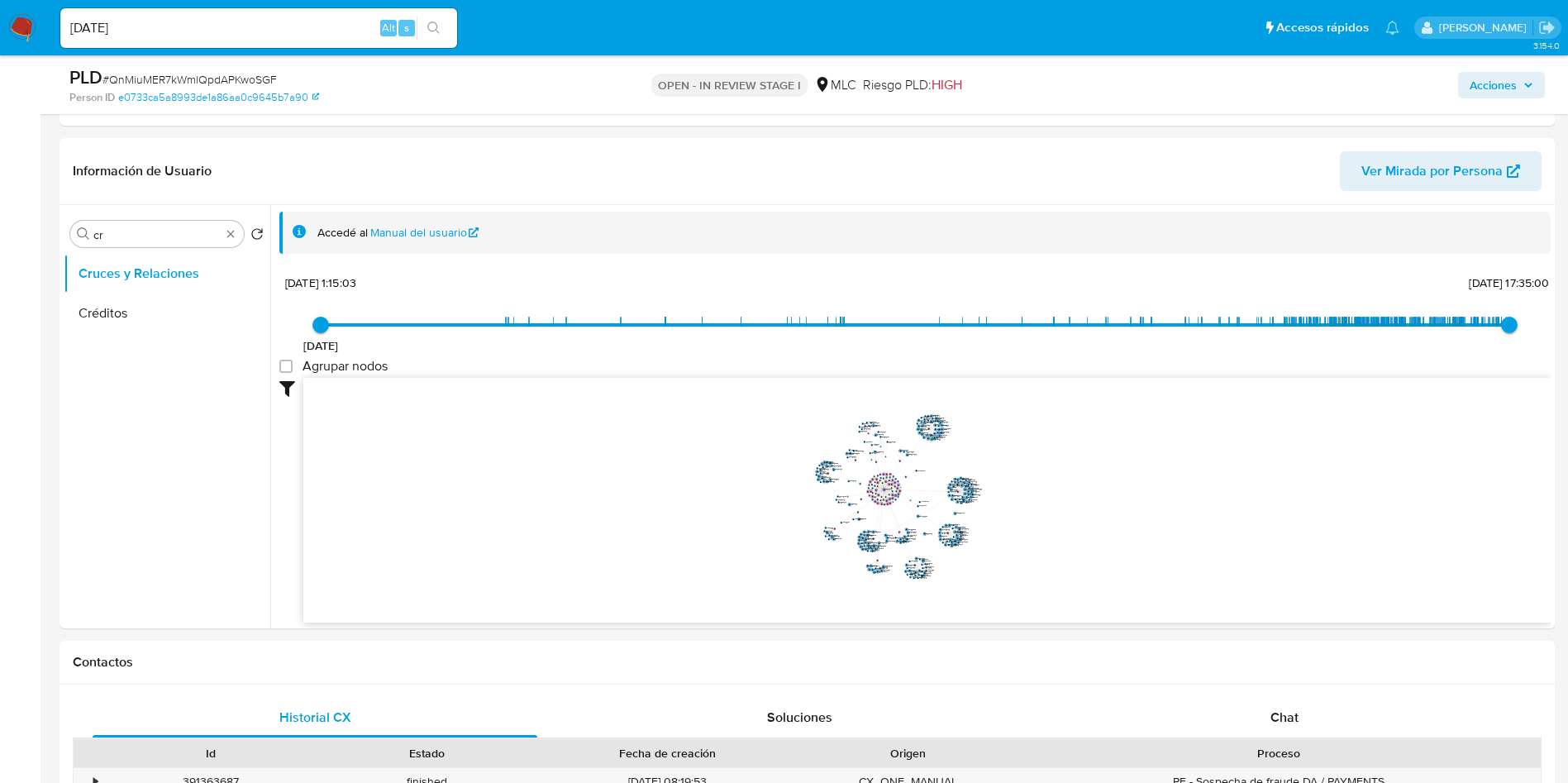
drag, startPoint x: 1047, startPoint y: 563, endPoint x: 995, endPoint y: 559, distance: 52.2
click at [995, 521] on icon "phone-75735110f69465464150291ddf7b2485  user-301675935  301675935 person-e073…" at bounding box center [927, 498] width 1247 height 240
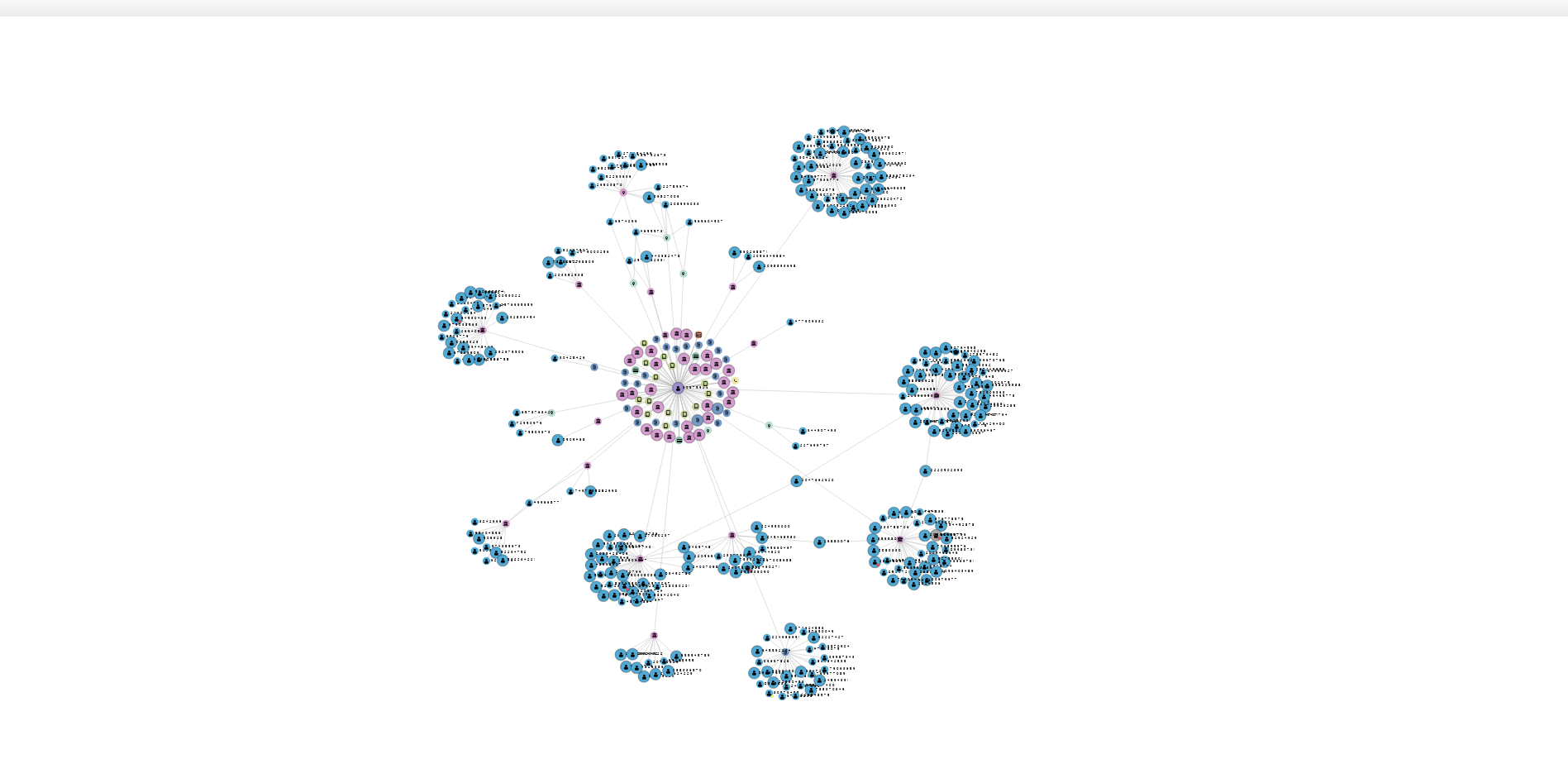
drag, startPoint x: 1004, startPoint y: 529, endPoint x: 1016, endPoint y: 505, distance: 26.8
click at [1016, 505] on icon "phone-75735110f69465464150291ddf7b2485  user-301675935  301675935 person-e073…" at bounding box center [927, 498] width 1247 height 240
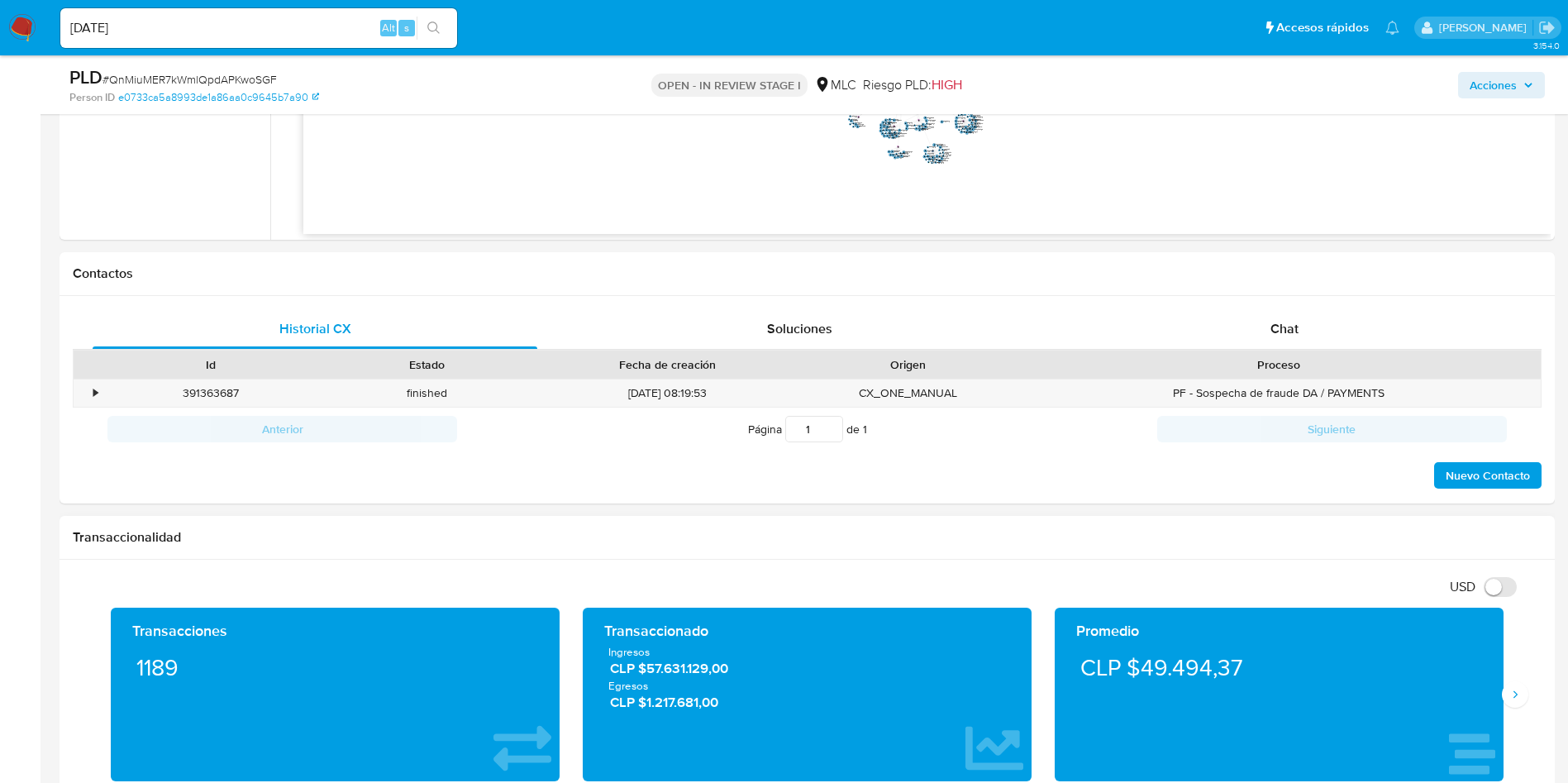
scroll to position [1005, 0]
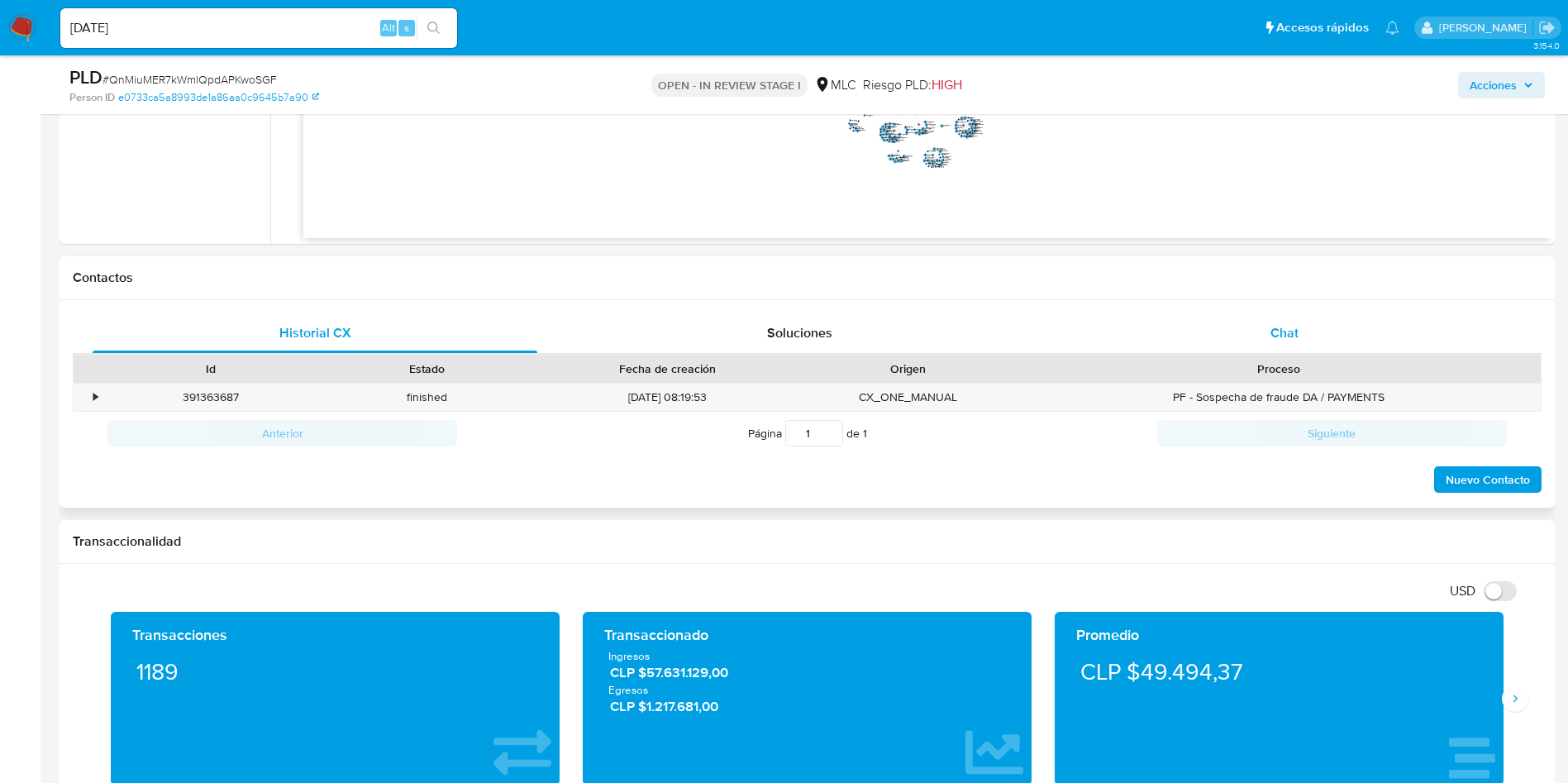
click at [1057, 340] on div "Chat" at bounding box center [1285, 333] width 445 height 40
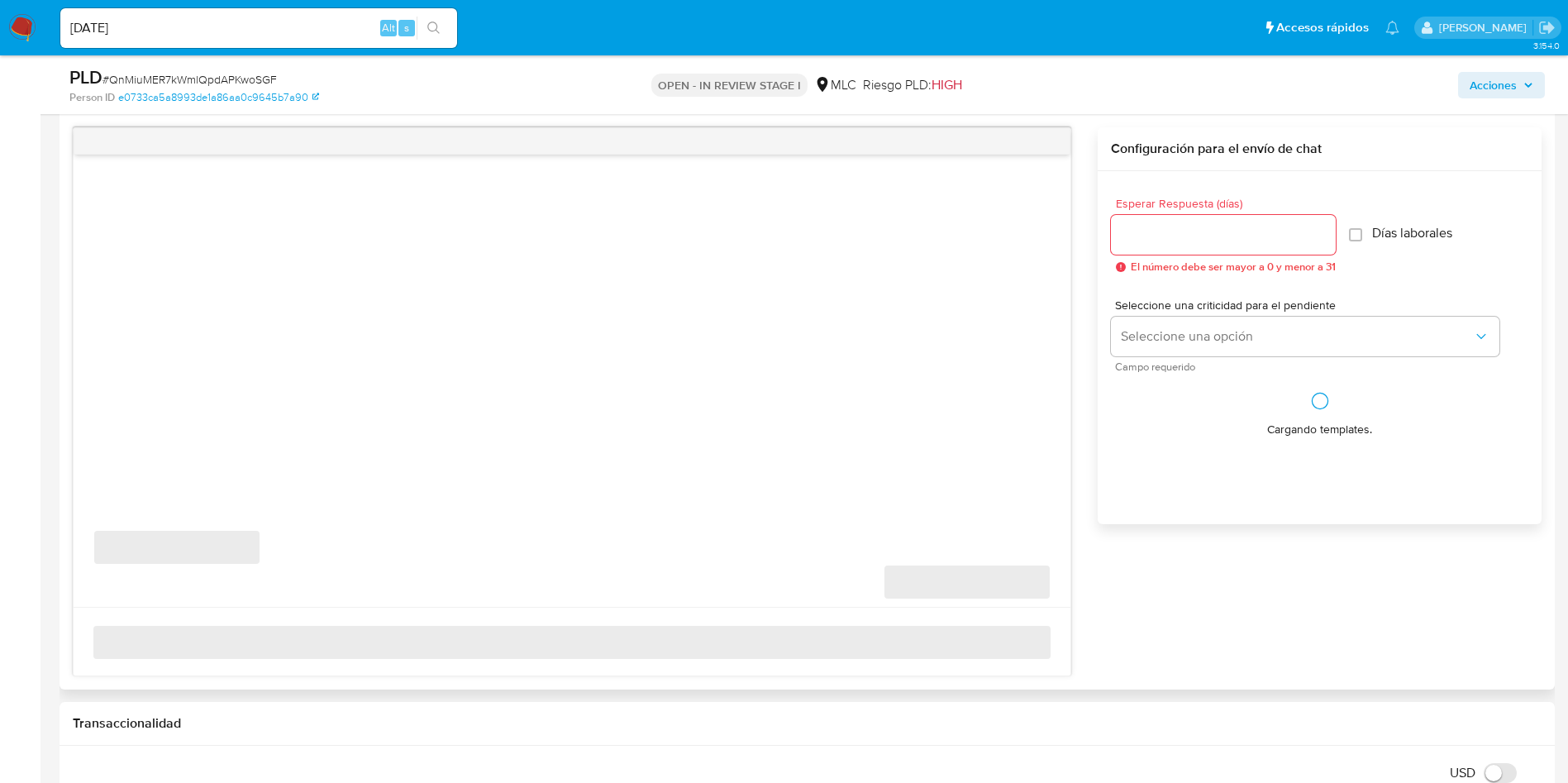
scroll to position [1257, 0]
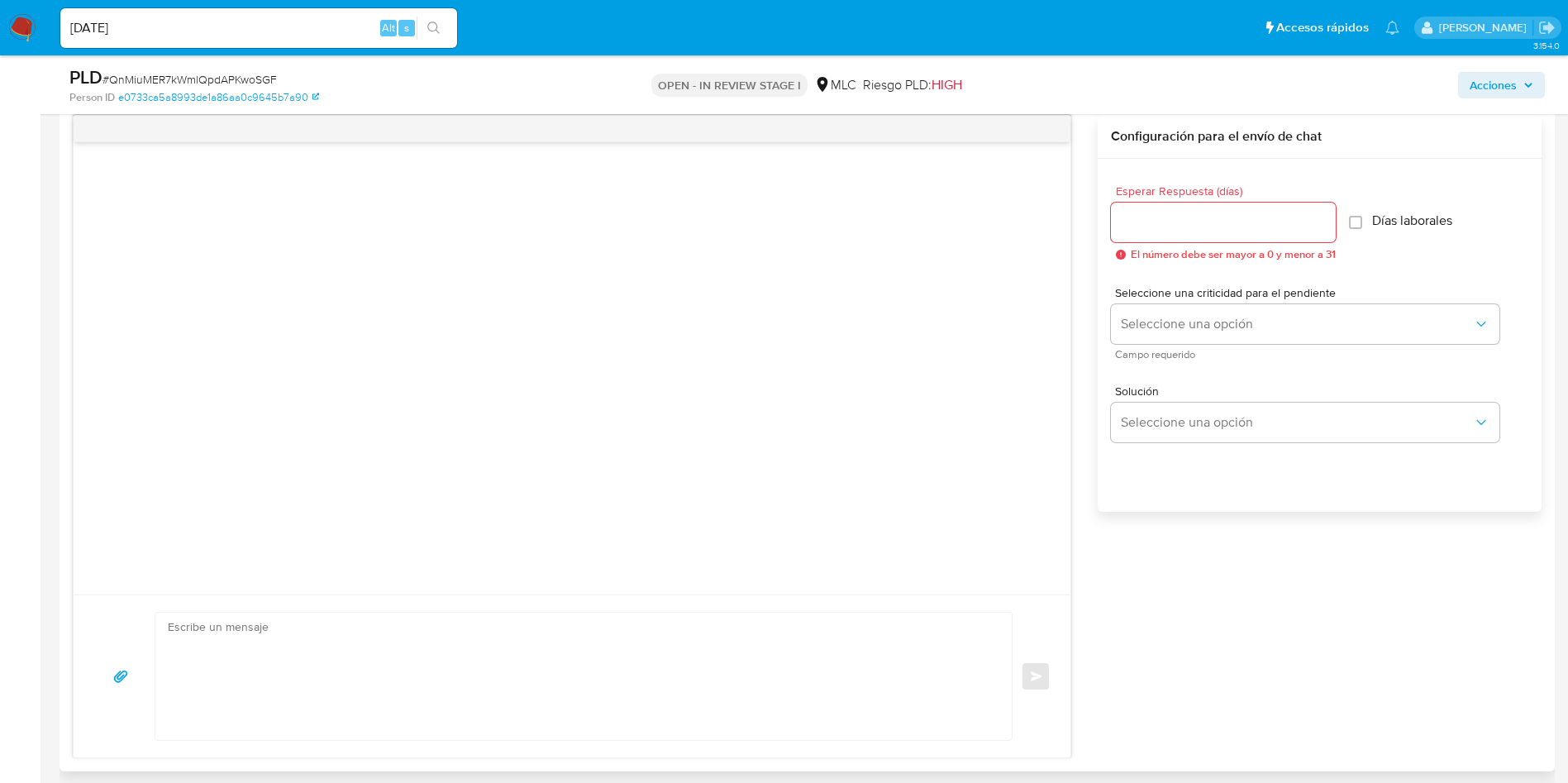
click at [972, 299] on div at bounding box center [572, 369] width 997 height 452
click at [835, 365] on div at bounding box center [572, 369] width 997 height 452
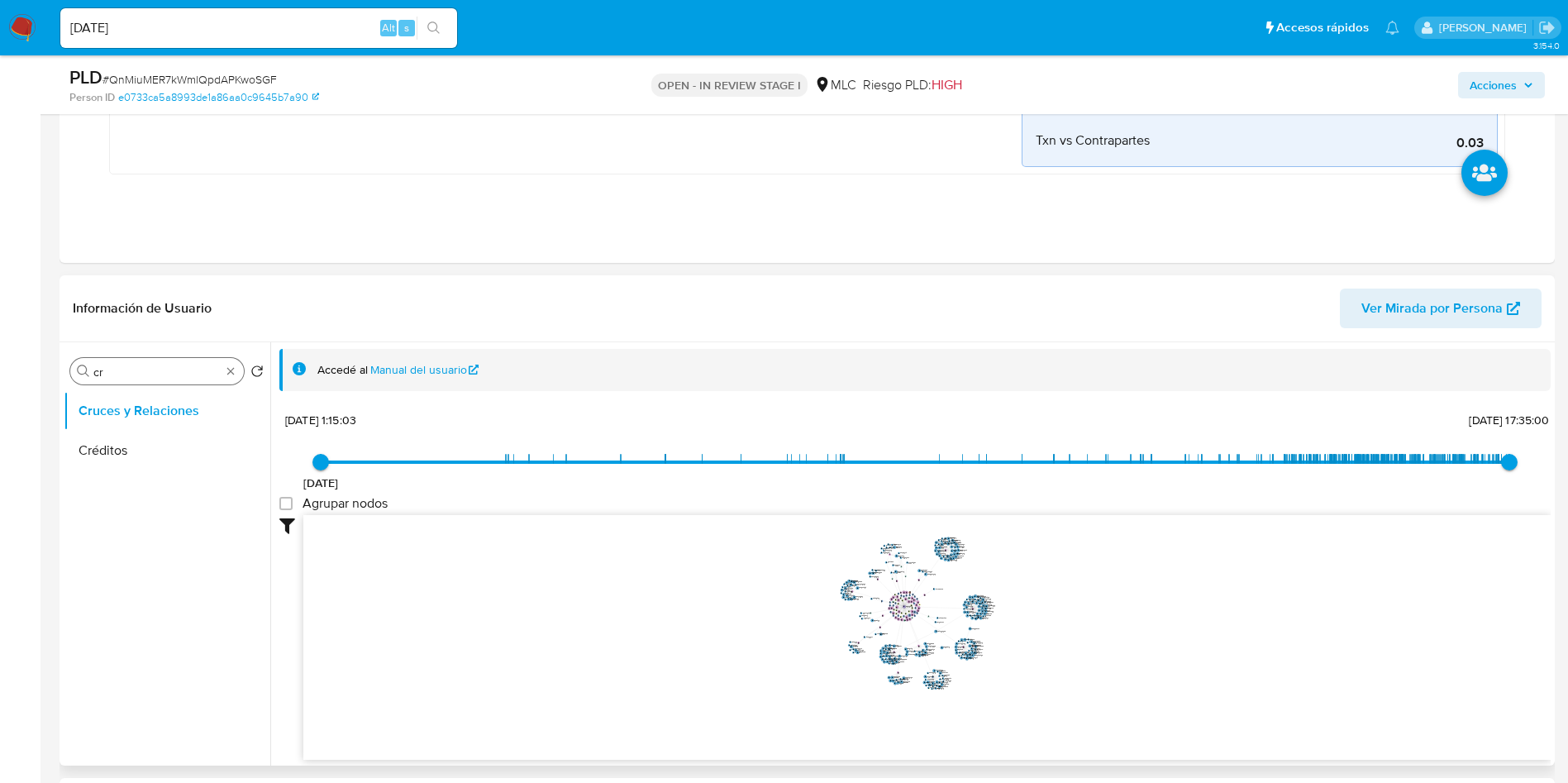
scroll to position [473, 0]
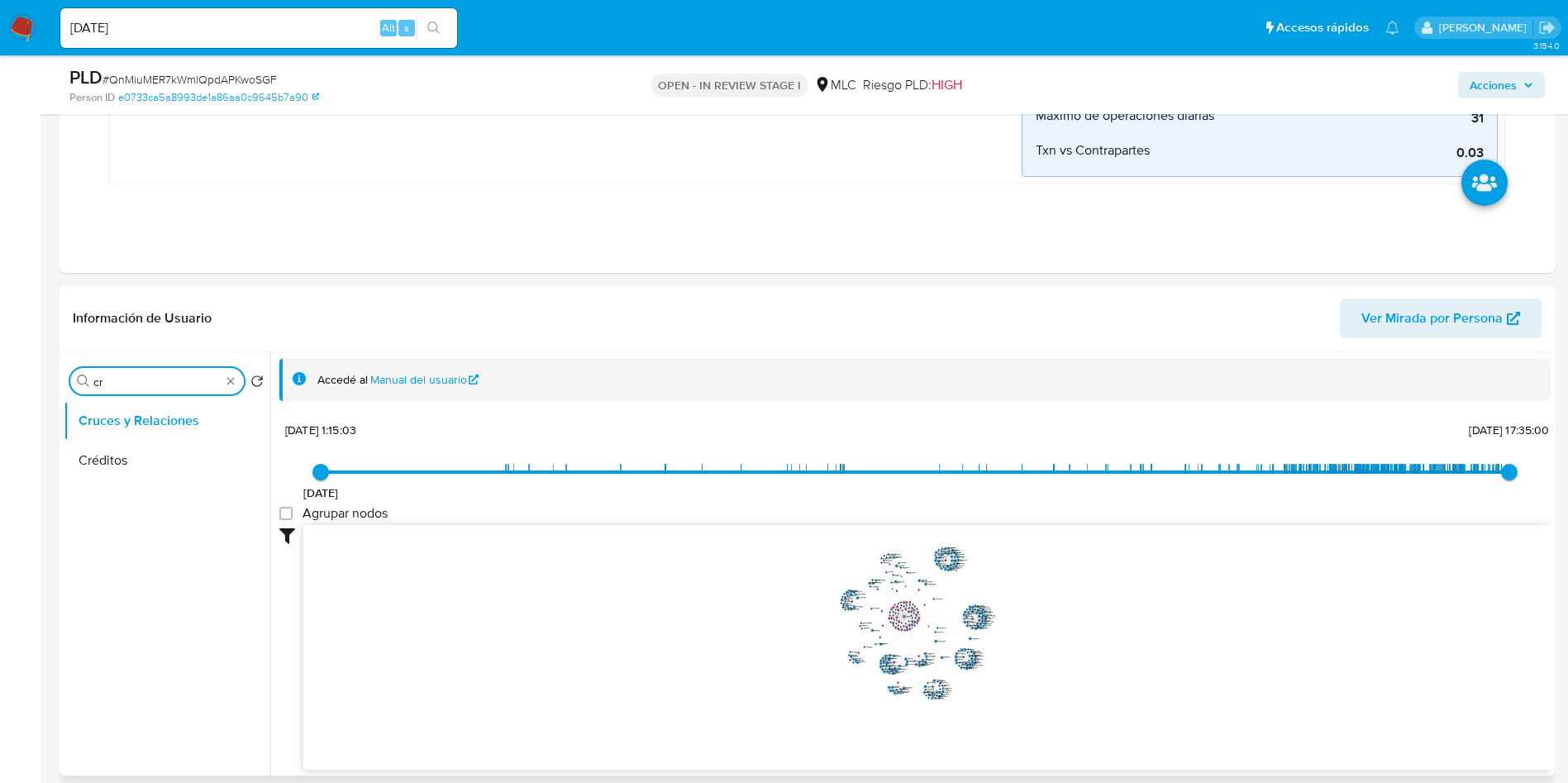
click at [119, 382] on input "cr" at bounding box center [157, 382] width 127 height 15
type input "DOC"
click at [159, 461] on button "Documentación" at bounding box center [160, 461] width 193 height 40
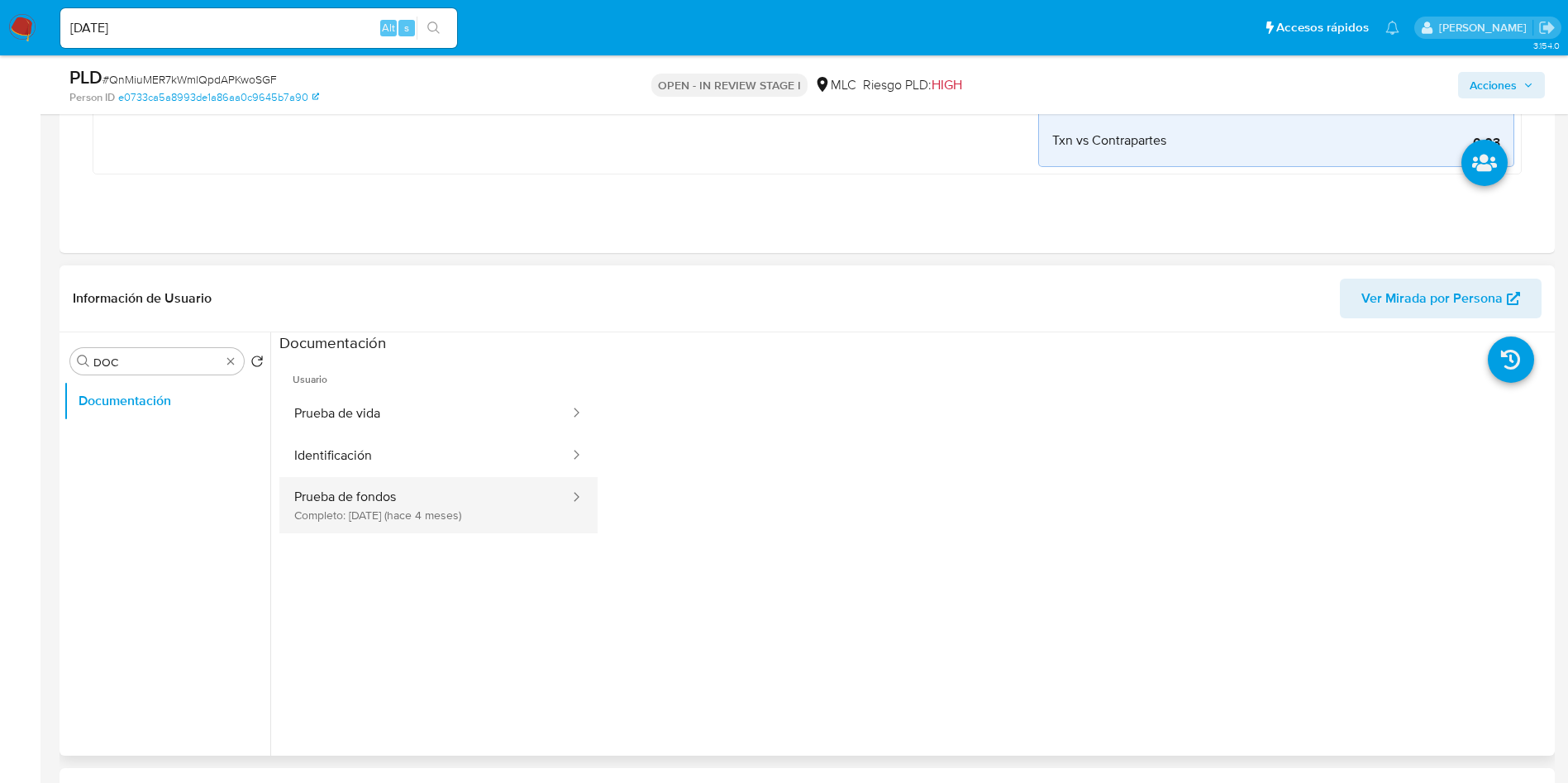
click at [405, 501] on button "Prueba de fondos Completo: 26/04/2025 (hace 4 meses)" at bounding box center [425, 505] width 291 height 56
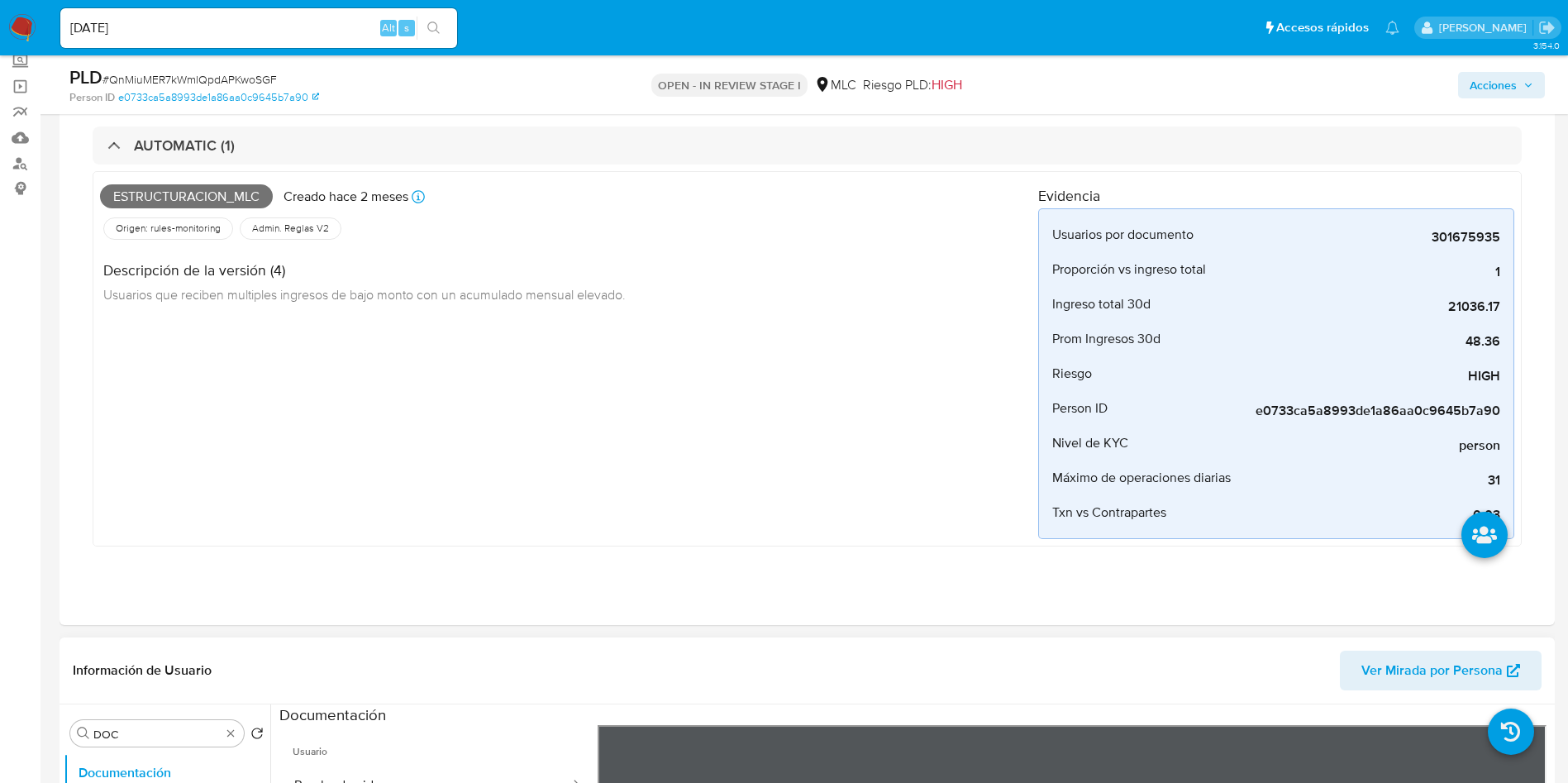
scroll to position [44, 0]
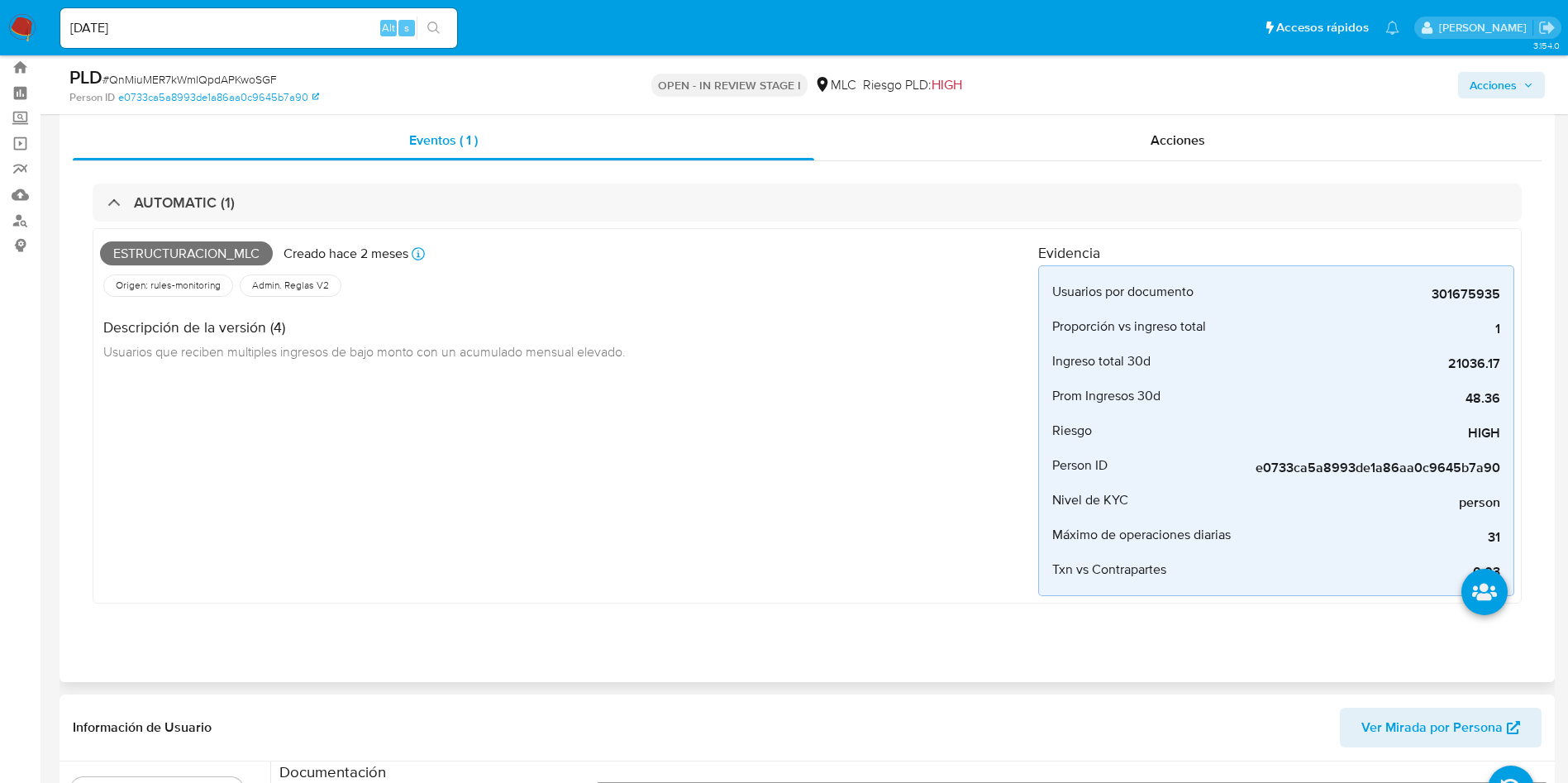
click at [526, 521] on div "Estructuracion_mlc Creado hace 2 meses Creado: 12/06/2025 06:08:03 Origen: rule…" at bounding box center [568, 415] width 938 height 361
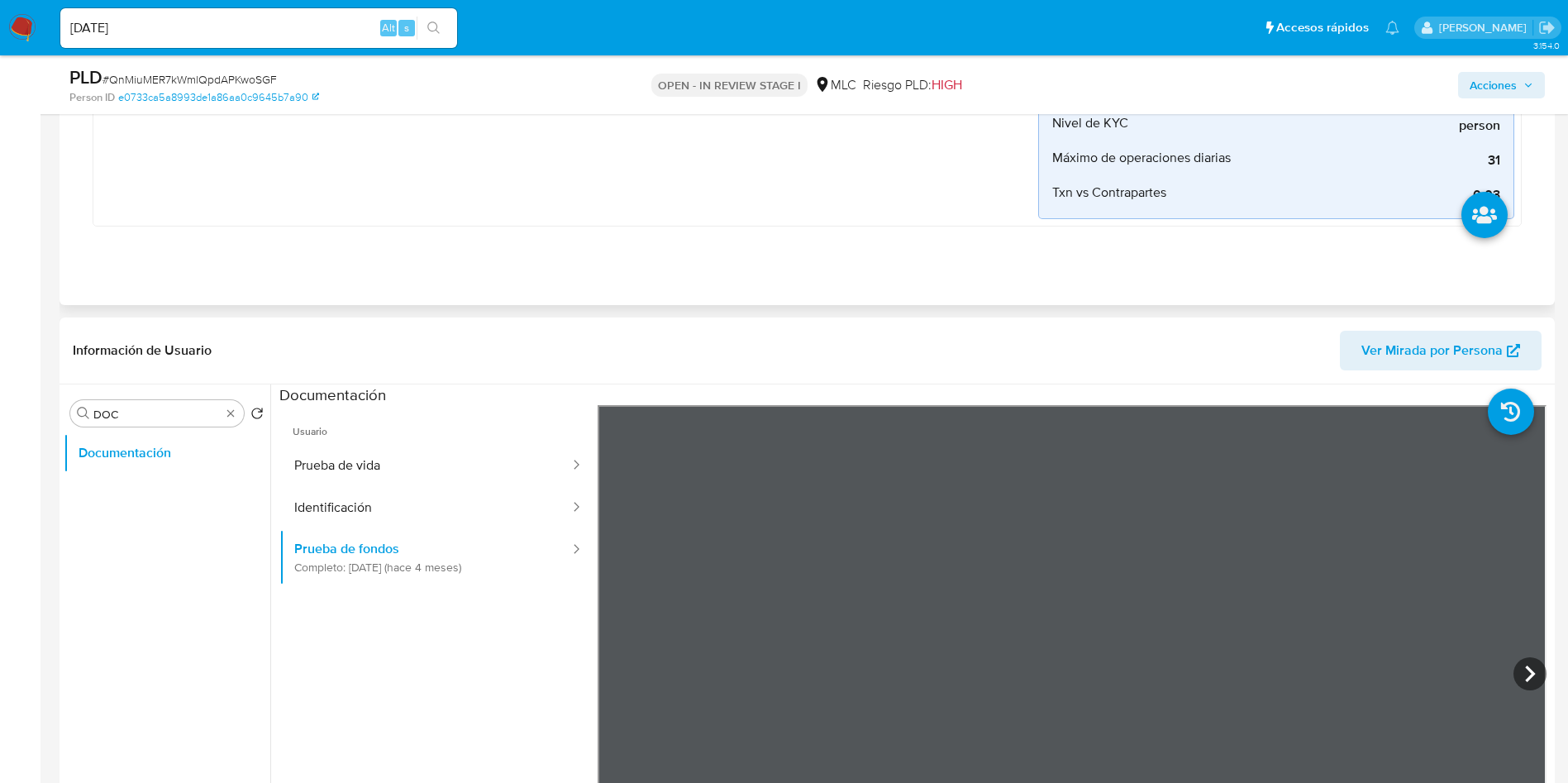
scroll to position [556, 0]
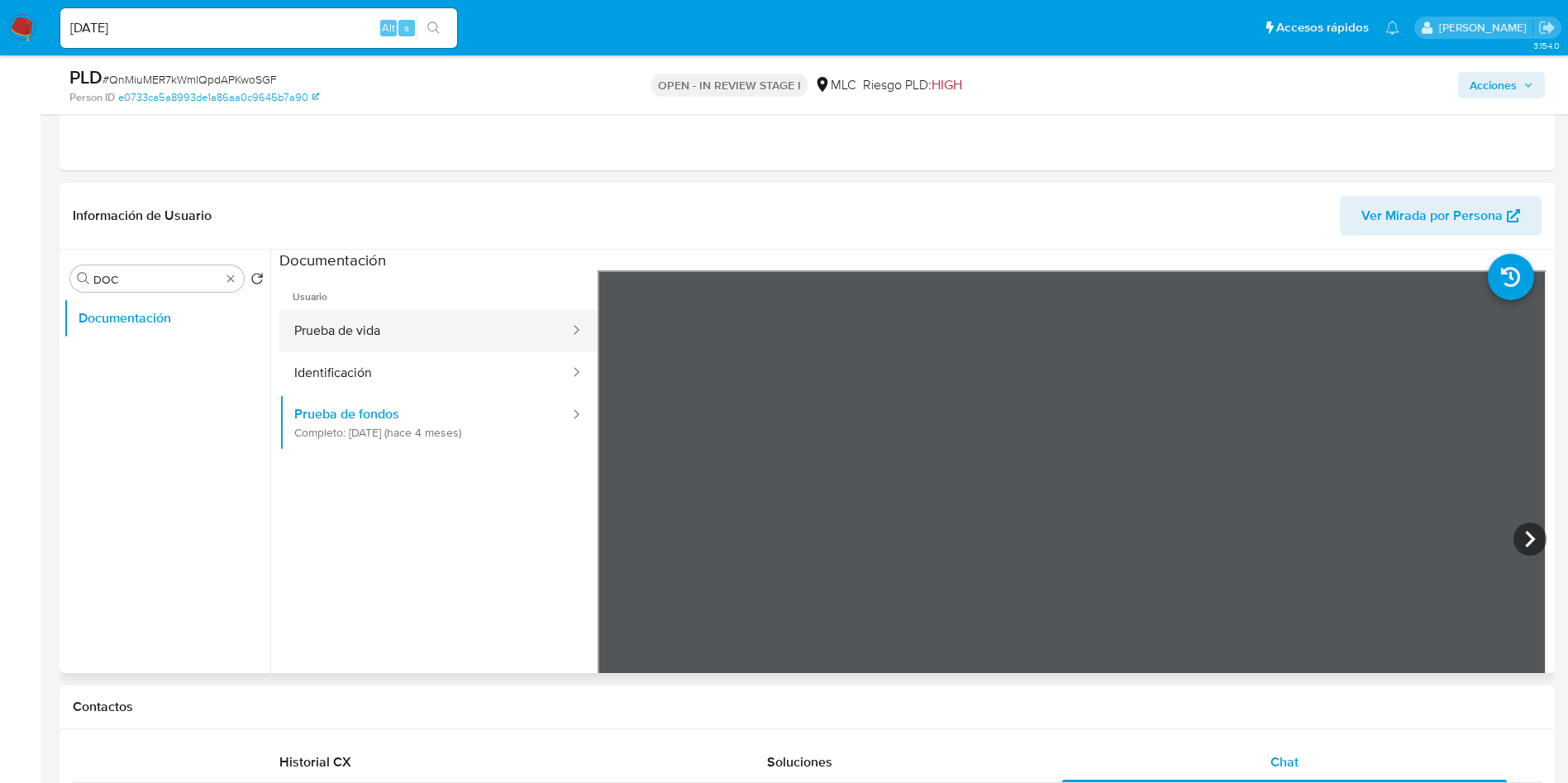
click at [332, 330] on button "Prueba de vida" at bounding box center [425, 331] width 291 height 42
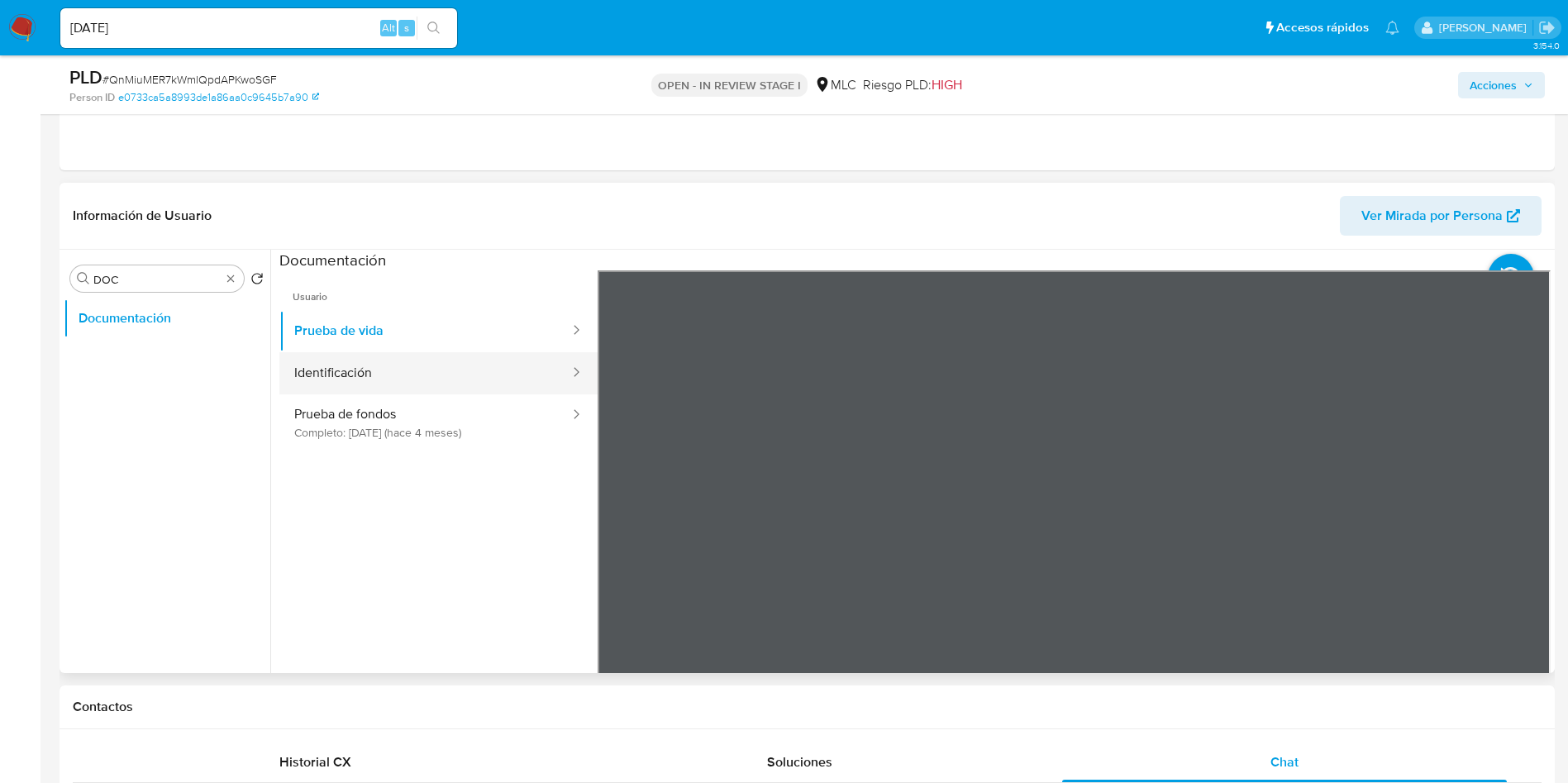
click at [286, 369] on button "Identificación" at bounding box center [425, 373] width 291 height 42
click at [1057, 521] on icon at bounding box center [1530, 539] width 33 height 33
